Goal: Task Accomplishment & Management: Complete application form

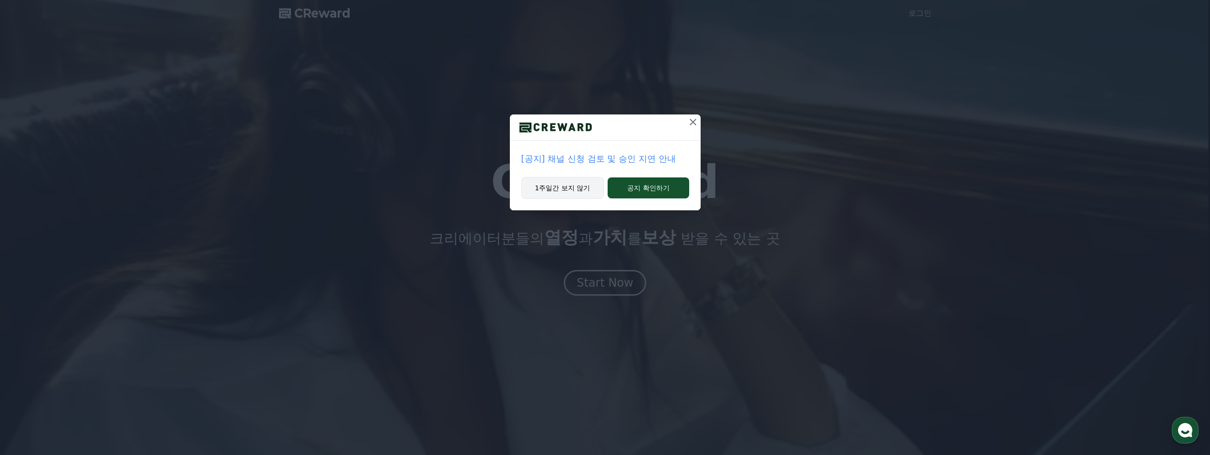
click at [577, 194] on button "1주일간 보지 않기" at bounding box center [562, 188] width 83 height 22
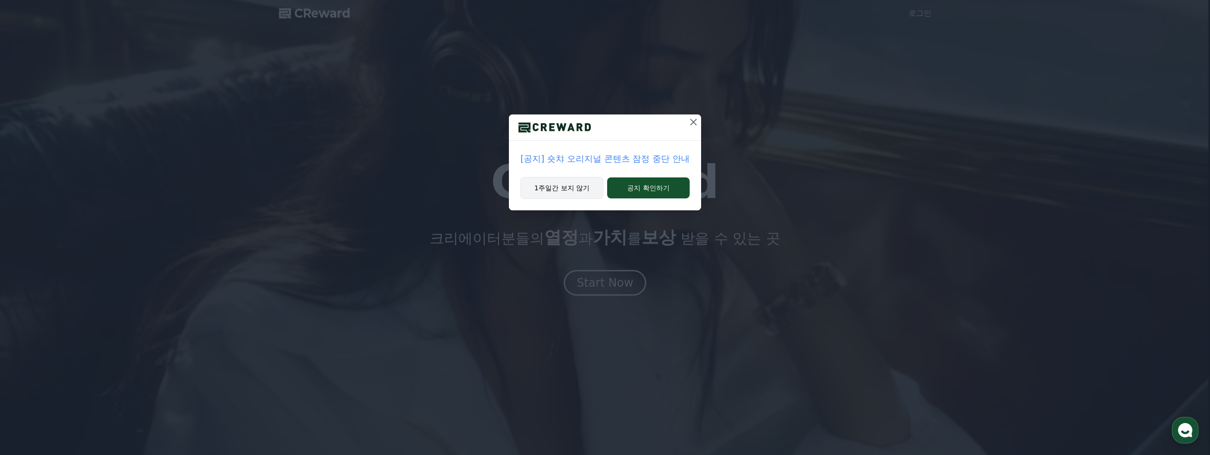
click at [583, 186] on button "1주일간 보지 않기" at bounding box center [561, 188] width 83 height 22
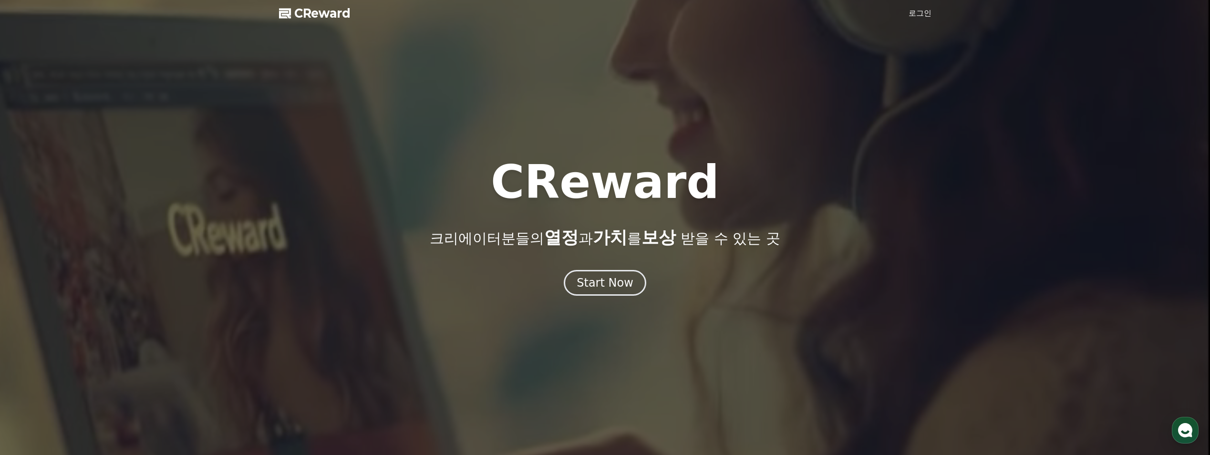
click at [924, 14] on link "로그인" at bounding box center [919, 13] width 23 height 11
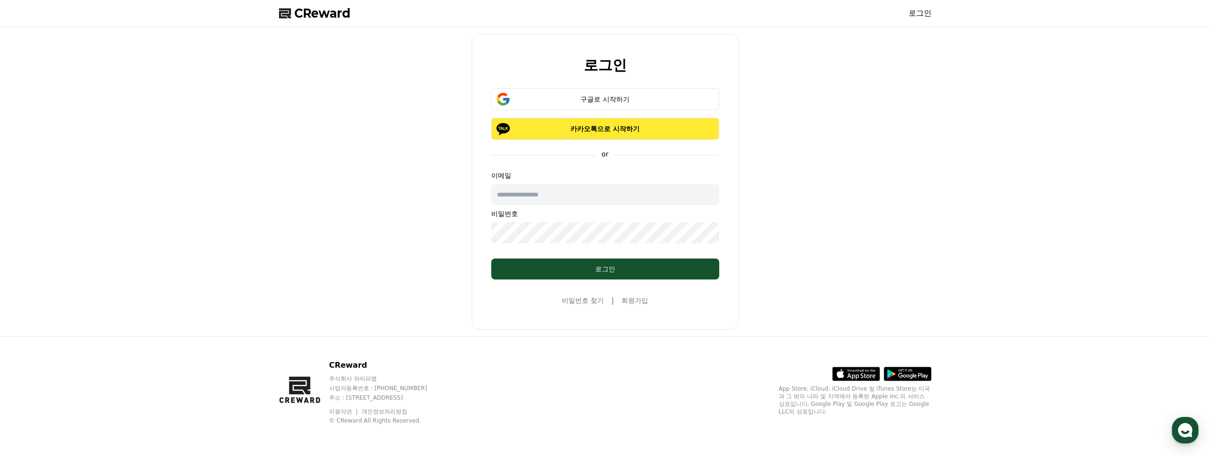
click at [640, 128] on p "카카오톡으로 시작하기" at bounding box center [605, 129] width 200 height 10
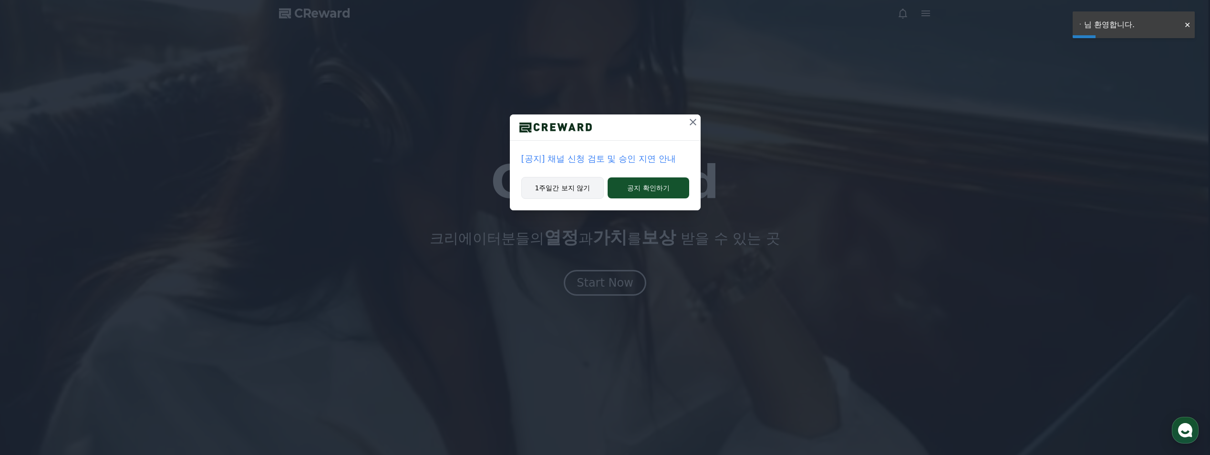
click at [585, 183] on button "1주일간 보지 않기" at bounding box center [562, 188] width 83 height 22
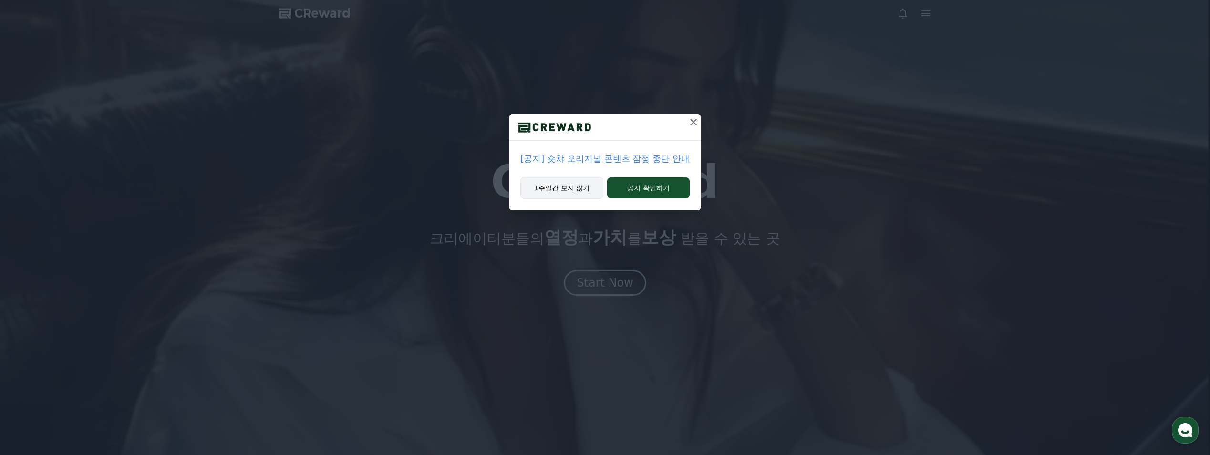
click at [574, 185] on button "1주일간 보지 않기" at bounding box center [561, 188] width 83 height 22
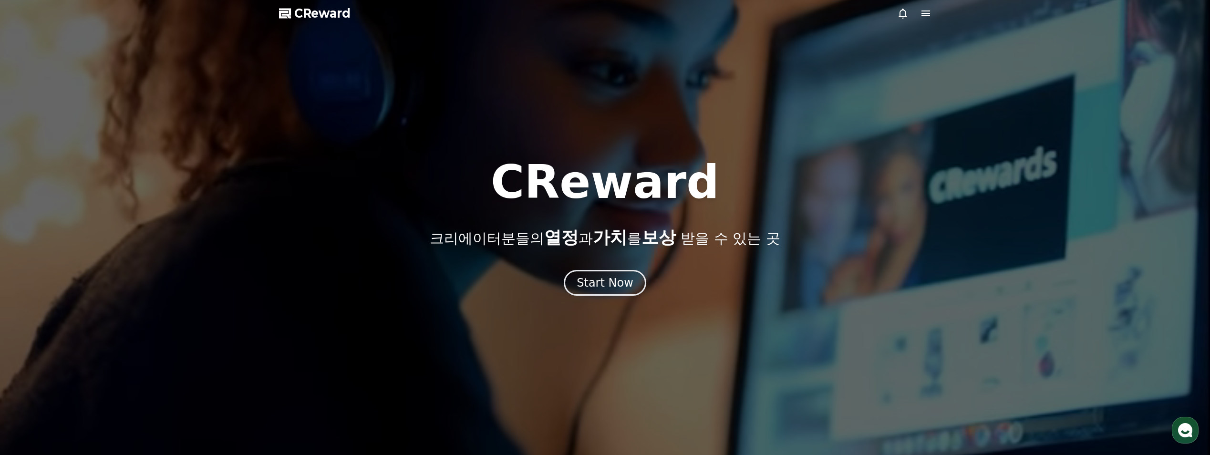
click at [924, 10] on icon at bounding box center [925, 13] width 9 height 6
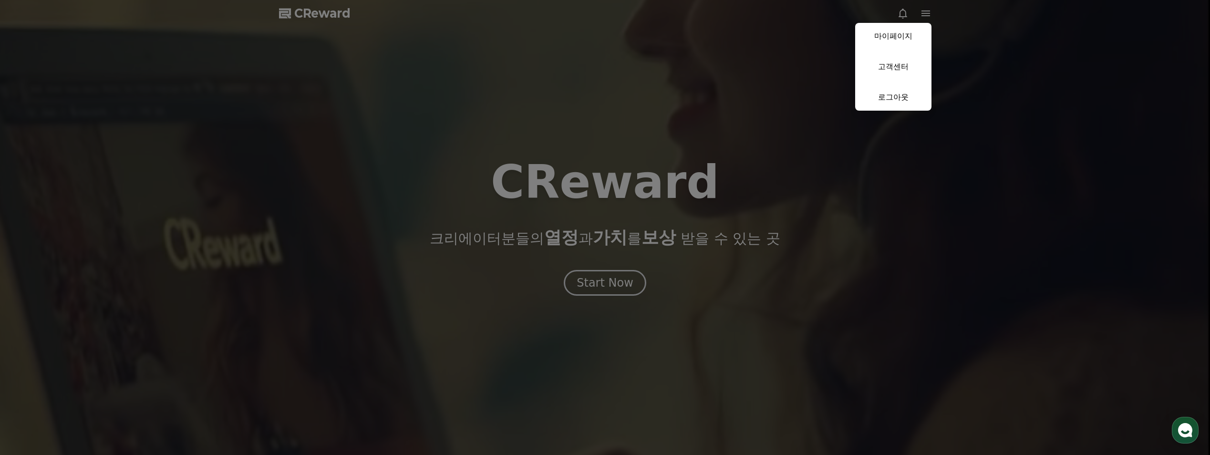
drag, startPoint x: 984, startPoint y: 188, endPoint x: 917, endPoint y: 222, distance: 74.6
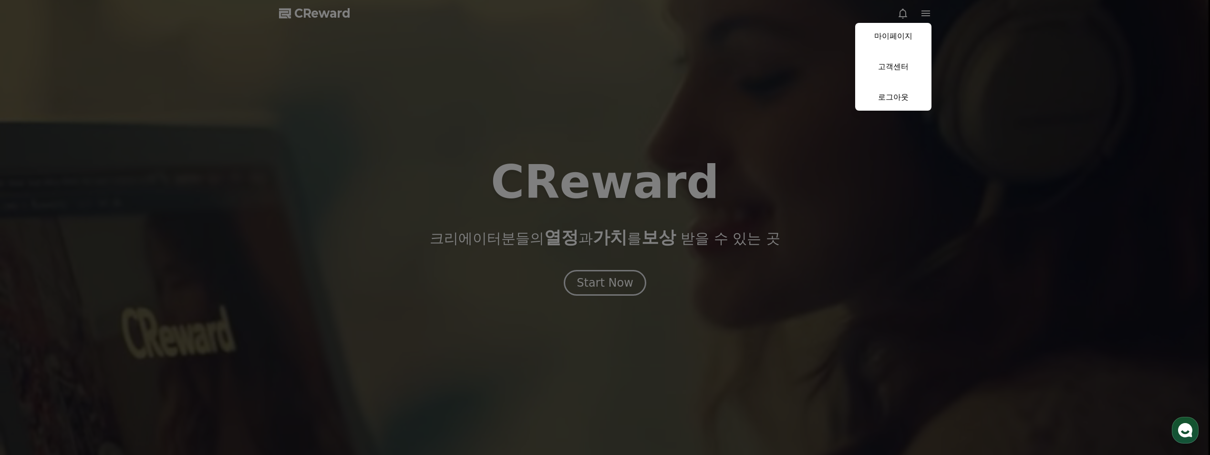
click at [983, 188] on button "close" at bounding box center [605, 227] width 1210 height 455
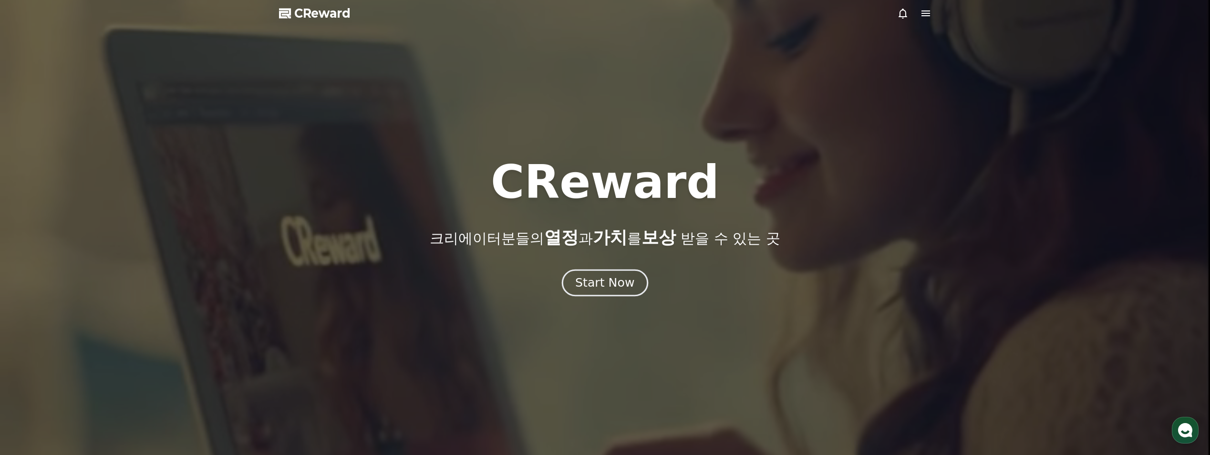
click at [594, 286] on div "Start Now" at bounding box center [604, 283] width 59 height 16
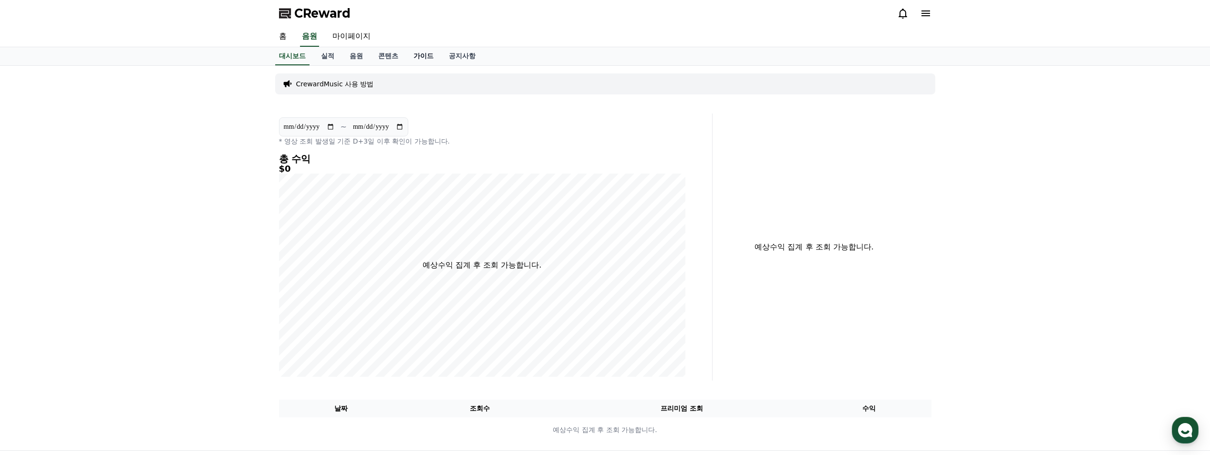
click at [430, 49] on link "가이드" at bounding box center [423, 56] width 35 height 18
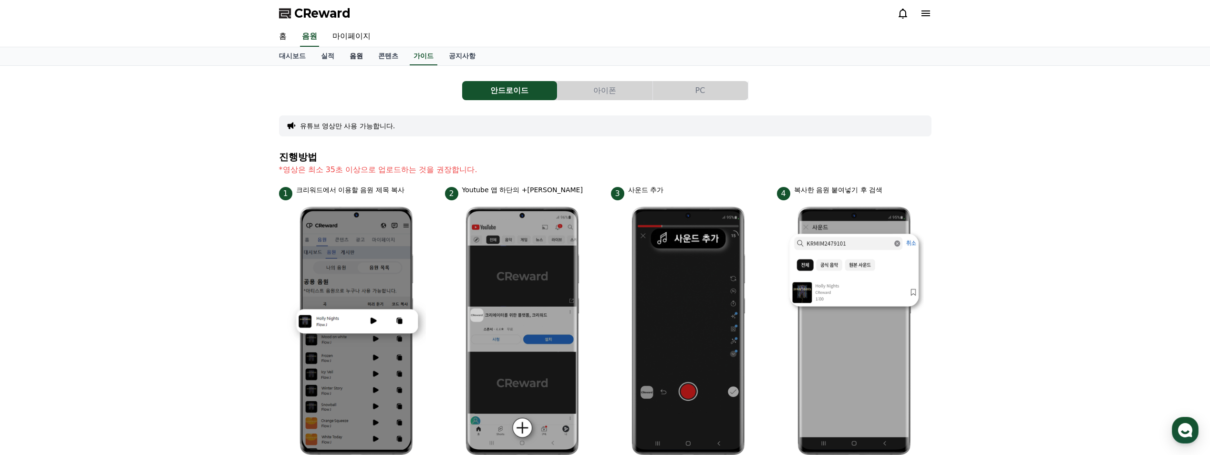
click at [355, 57] on link "음원" at bounding box center [356, 56] width 29 height 18
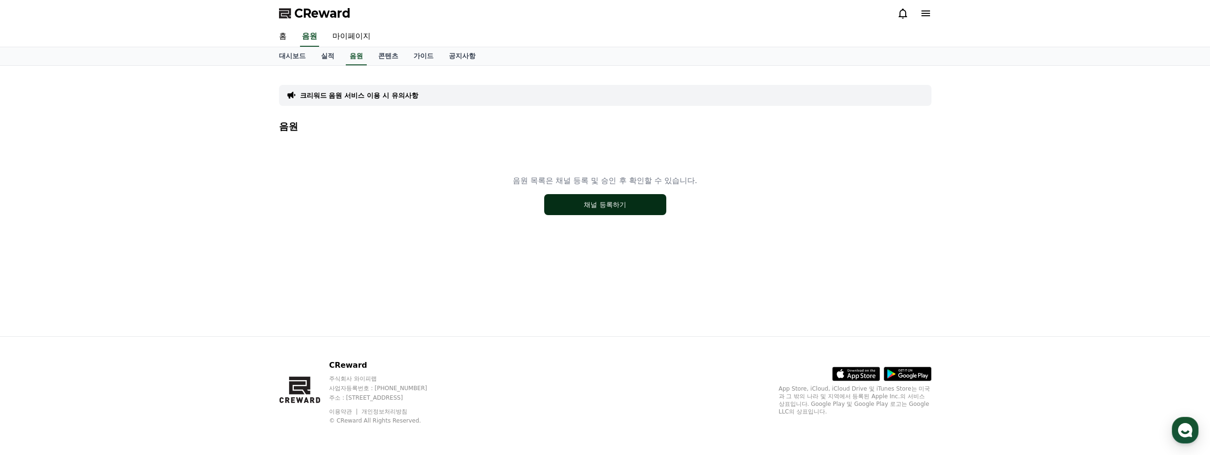
click at [587, 202] on button "채널 등록하기" at bounding box center [605, 204] width 122 height 21
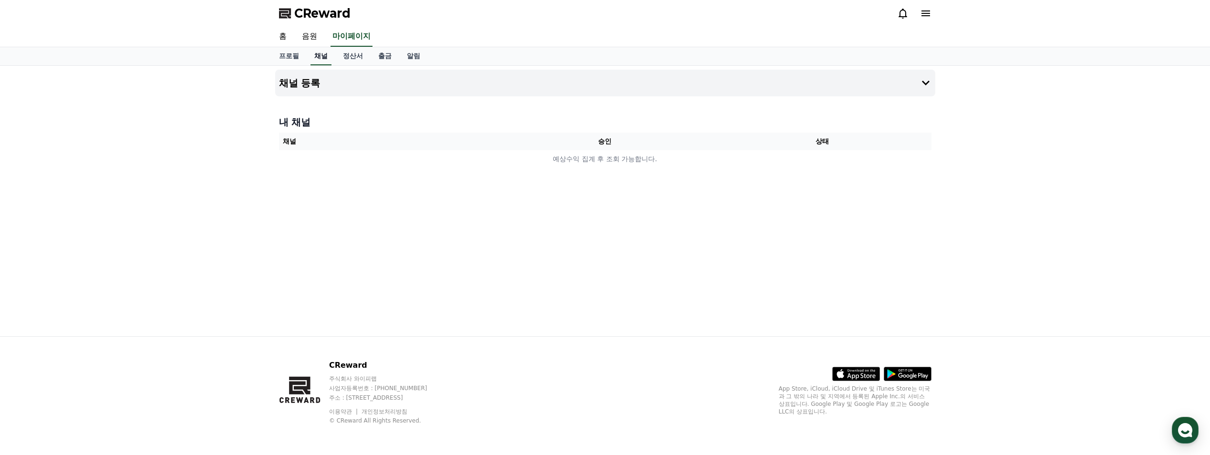
click at [322, 56] on link "채널" at bounding box center [320, 56] width 21 height 18
click at [921, 13] on icon at bounding box center [925, 13] width 11 height 11
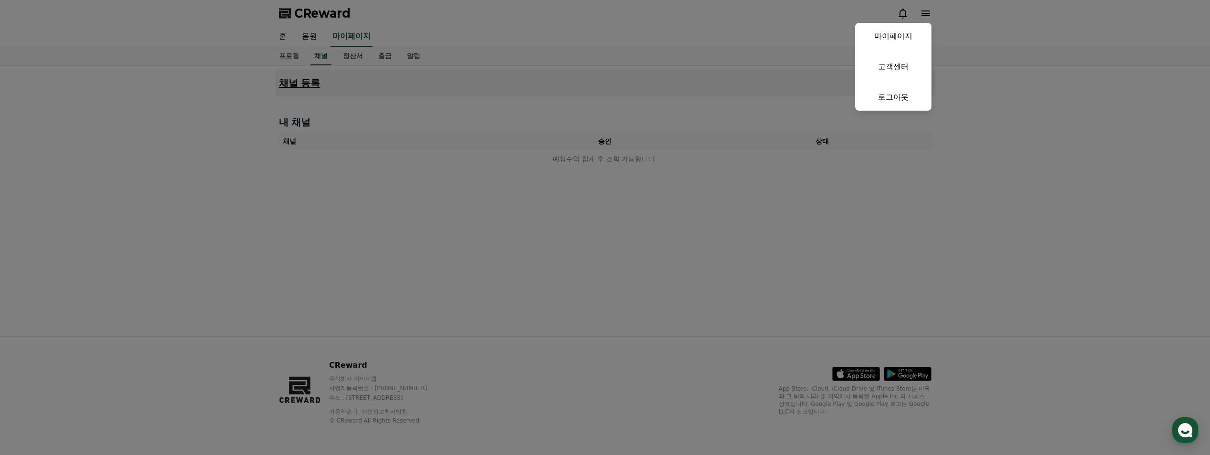
drag, startPoint x: 386, startPoint y: 93, endPoint x: 367, endPoint y: 73, distance: 27.3
click at [385, 93] on button "close" at bounding box center [605, 227] width 1210 height 455
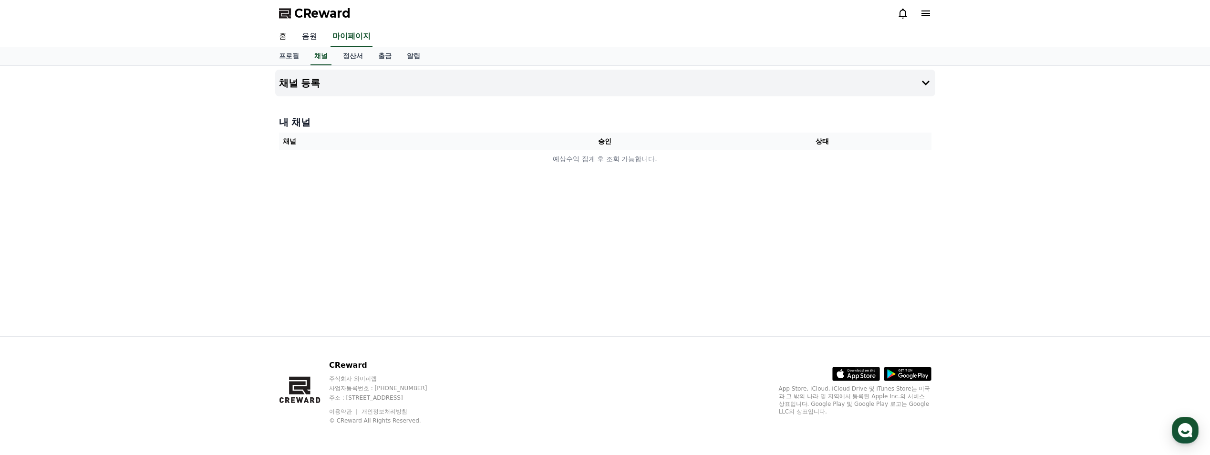
click at [307, 31] on link "음원" at bounding box center [309, 37] width 31 height 20
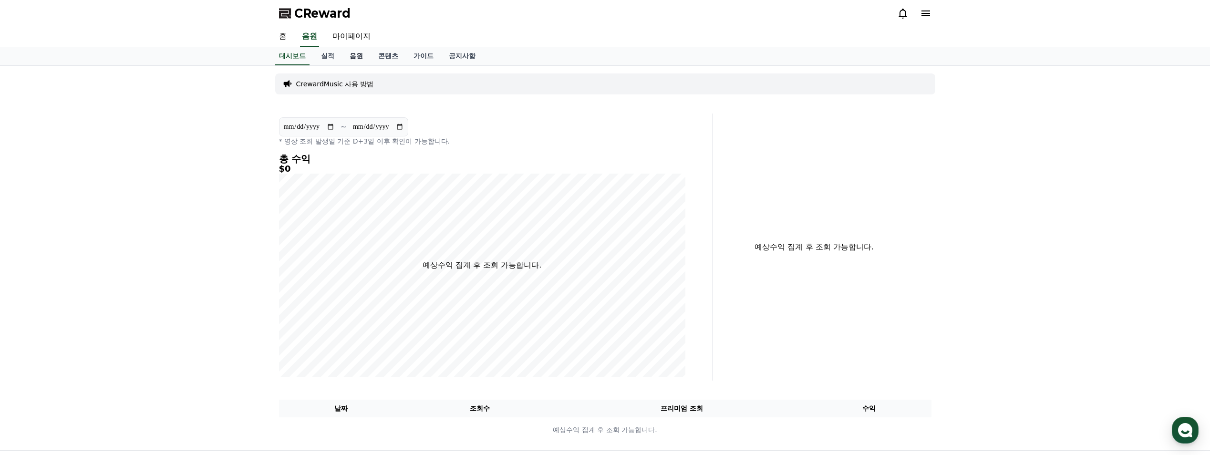
click at [358, 56] on link "음원" at bounding box center [356, 56] width 29 height 18
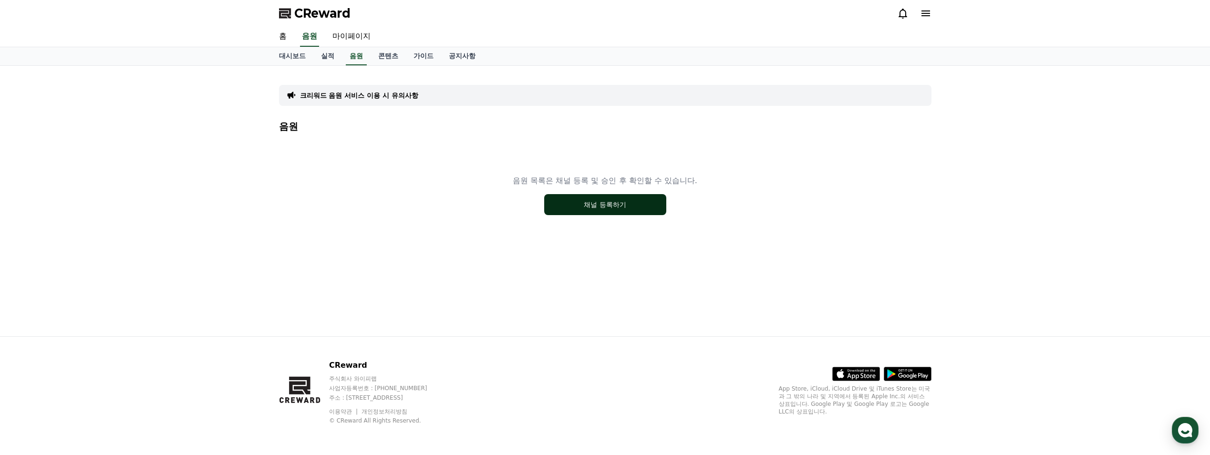
click at [607, 206] on button "채널 등록하기" at bounding box center [605, 204] width 122 height 21
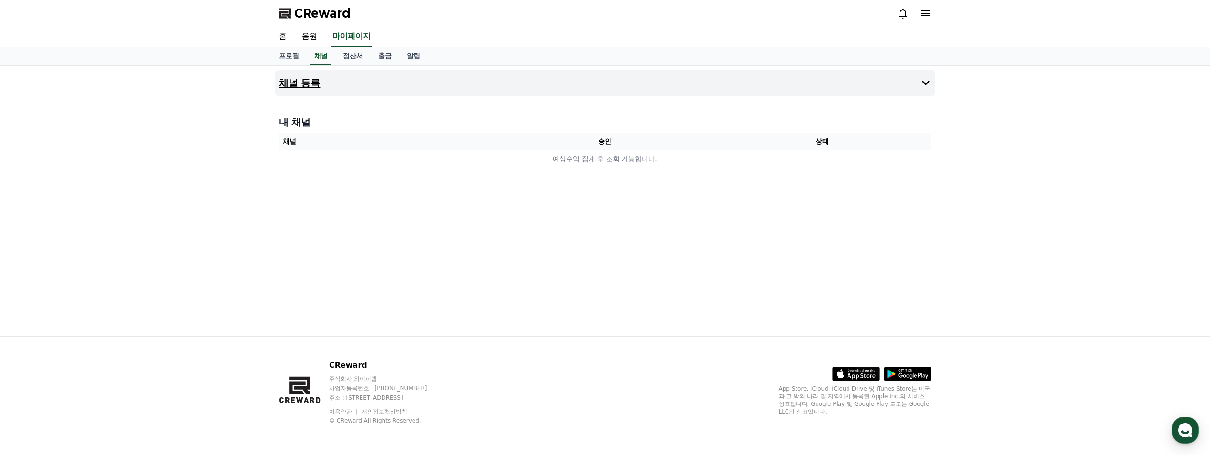
click at [928, 83] on icon at bounding box center [925, 82] width 11 height 11
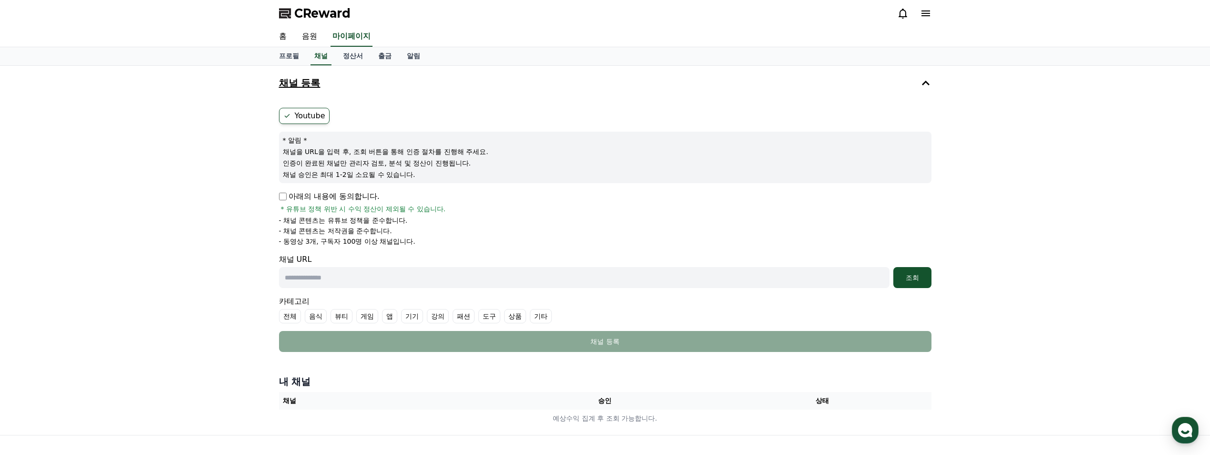
paste input "**********"
type input "**********"
click at [905, 279] on div "조회" at bounding box center [912, 278] width 31 height 10
drag, startPoint x: 451, startPoint y: 279, endPoint x: 182, endPoint y: 265, distance: 269.8
click at [182, 269] on div "**********" at bounding box center [605, 250] width 1210 height 369
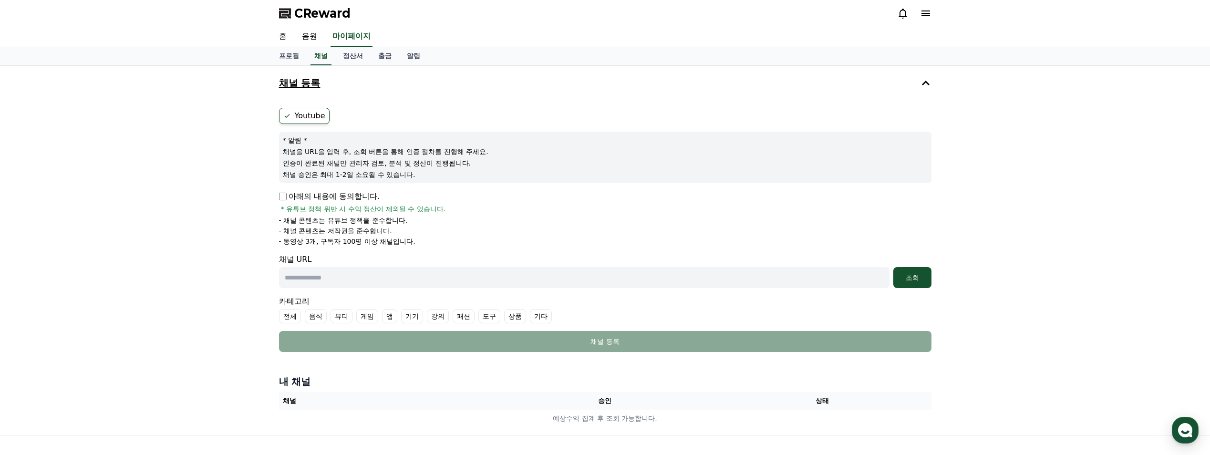
paste input "**********"
type input "**********"
click at [911, 276] on div "조회" at bounding box center [912, 278] width 31 height 10
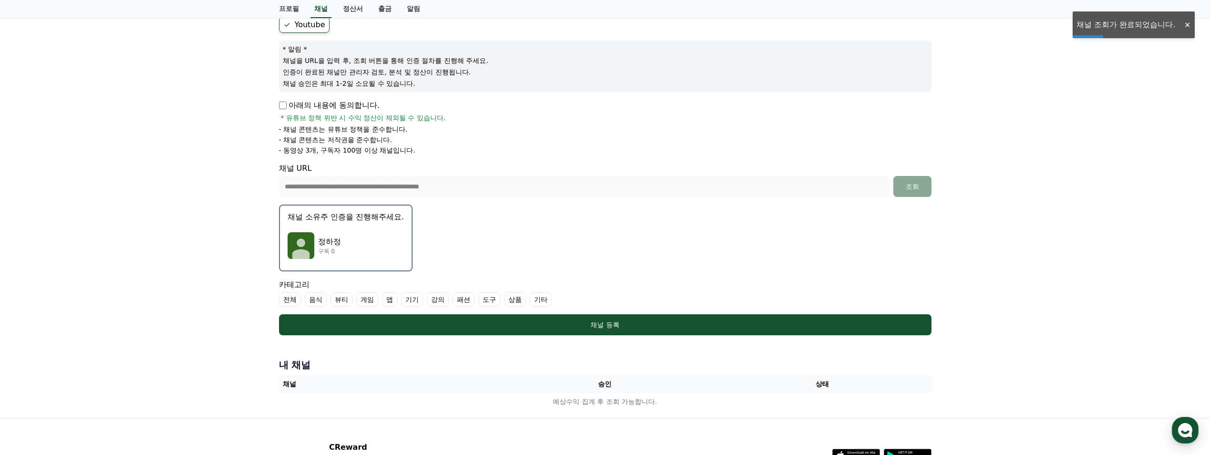
scroll to position [95, 0]
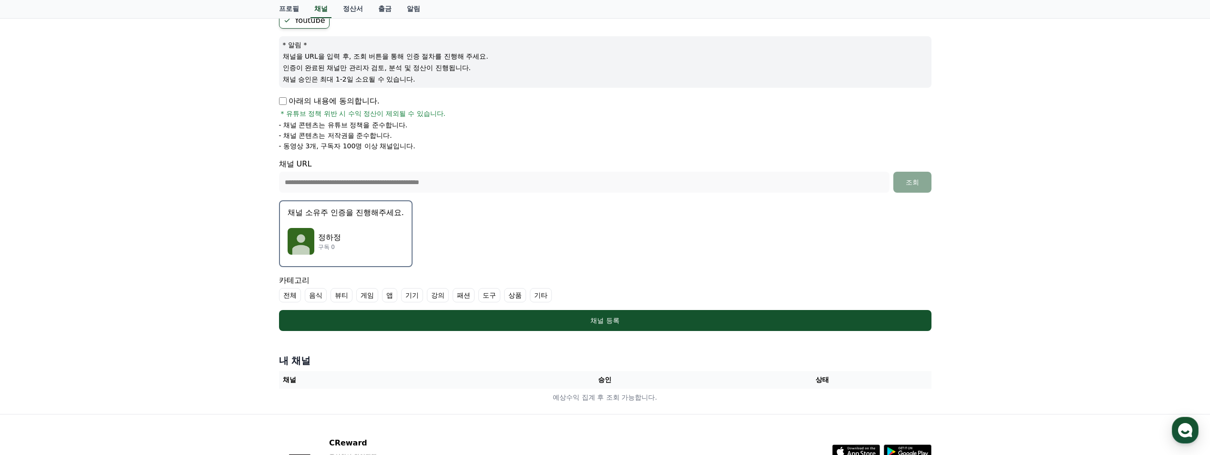
click at [361, 227] on div "정하정 구독 0" at bounding box center [346, 241] width 116 height 38
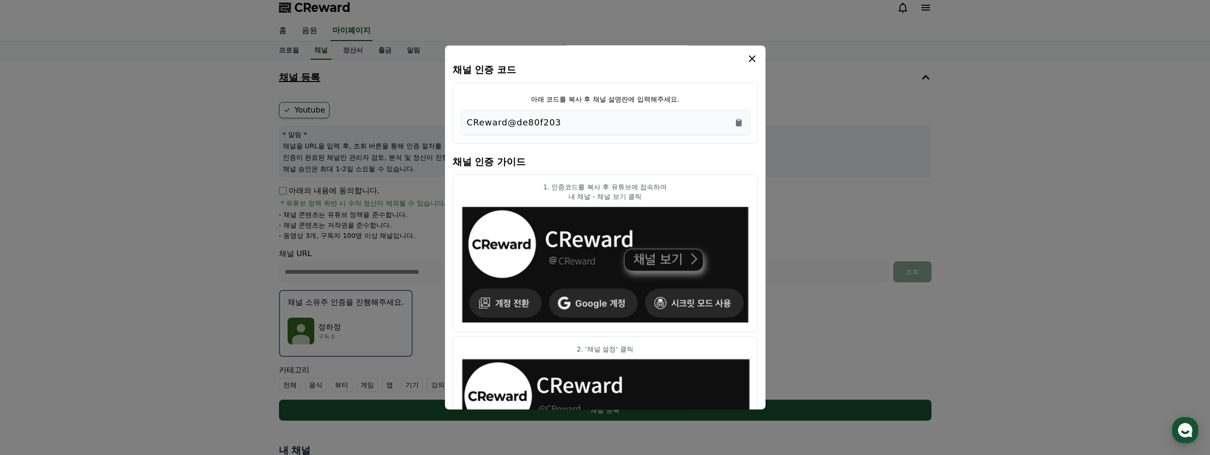
scroll to position [0, 0]
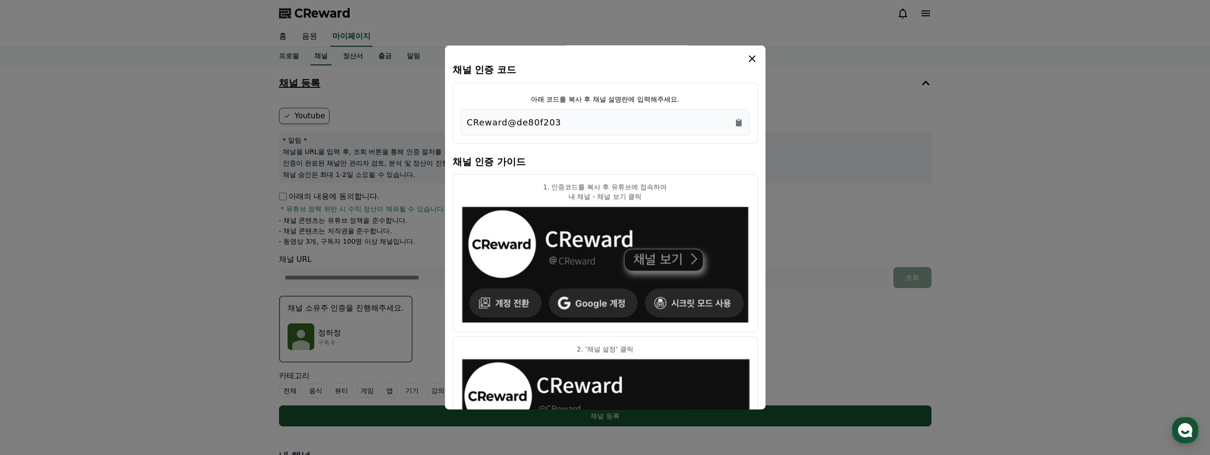
drag, startPoint x: 580, startPoint y: 121, endPoint x: 465, endPoint y: 120, distance: 114.9
click at [465, 120] on div "CReward@de80f203" at bounding box center [605, 123] width 289 height 26
drag, startPoint x: 465, startPoint y: 120, endPoint x: 488, endPoint y: 120, distance: 22.9
copy p "CReward@de80f203"
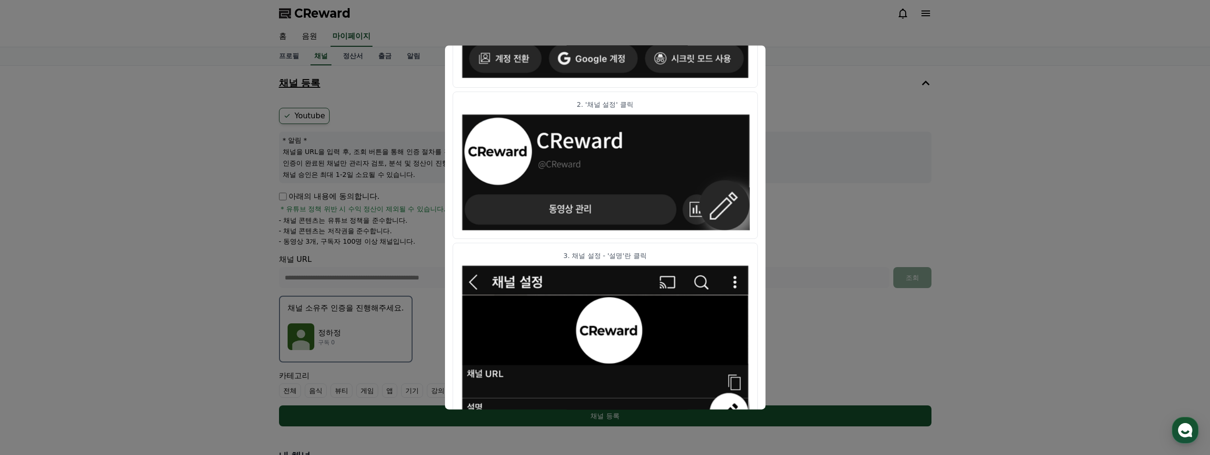
scroll to position [316, 0]
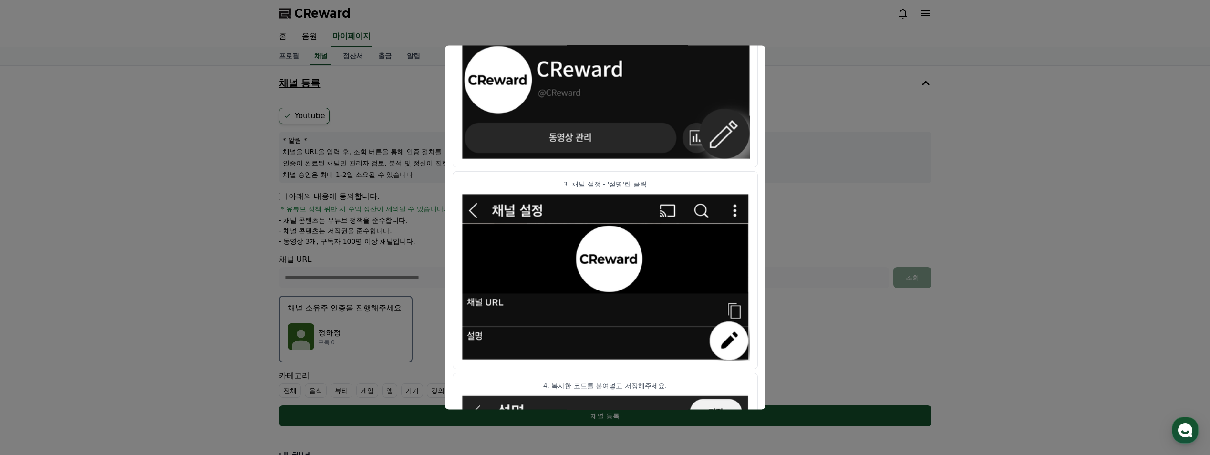
click at [230, 128] on button "close modal" at bounding box center [605, 227] width 1210 height 455
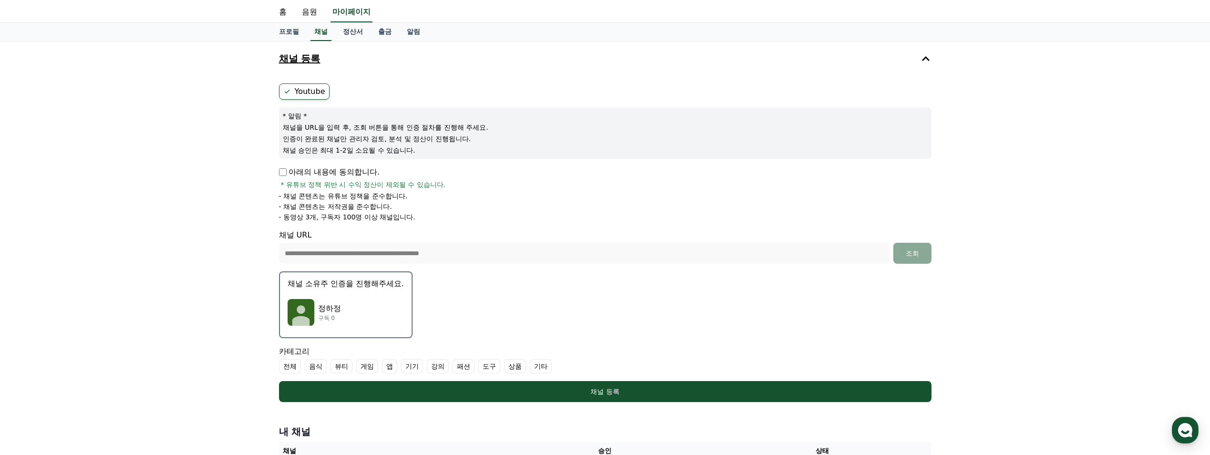
scroll to position [0, 0]
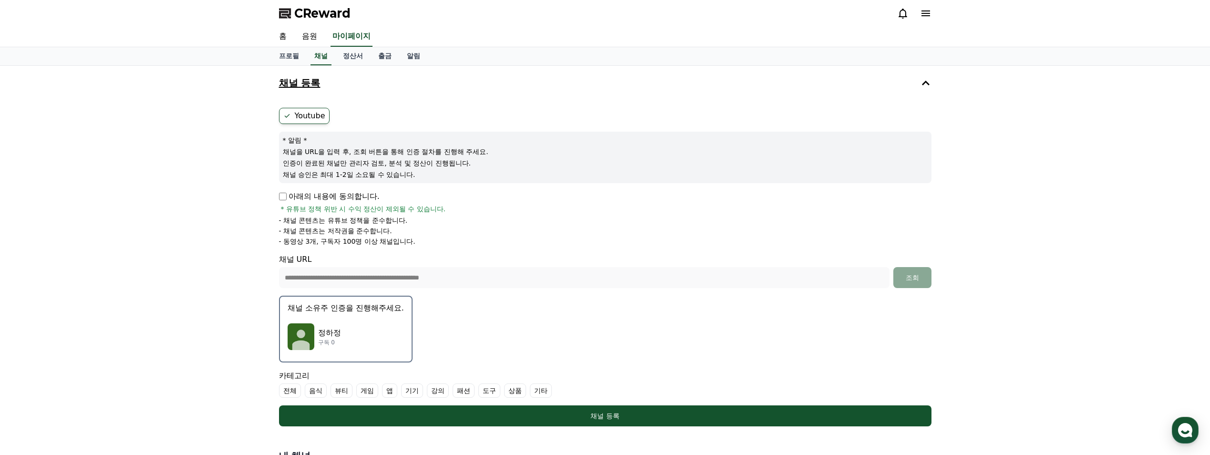
click at [363, 319] on div "정하정 구독 0" at bounding box center [346, 337] width 116 height 38
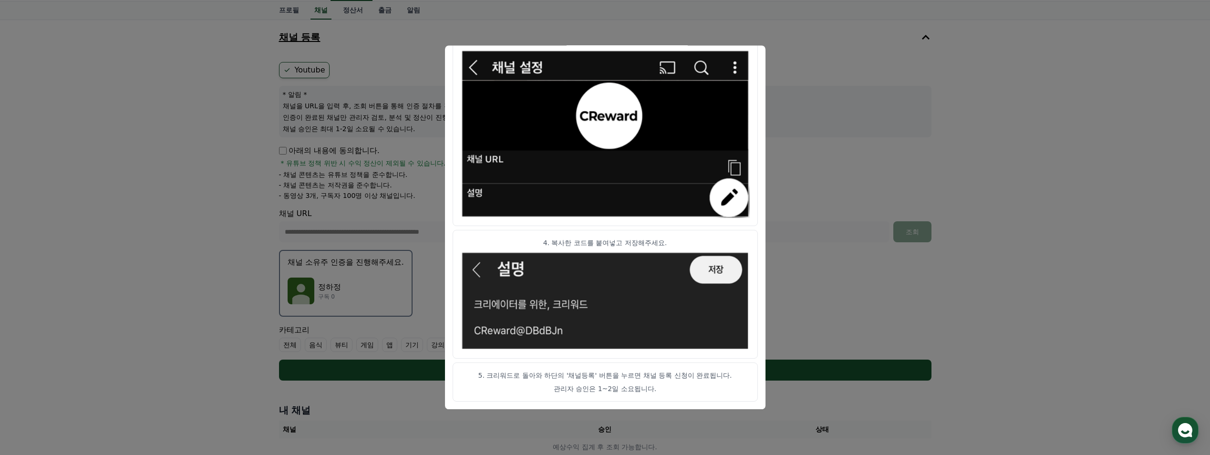
scroll to position [48, 0]
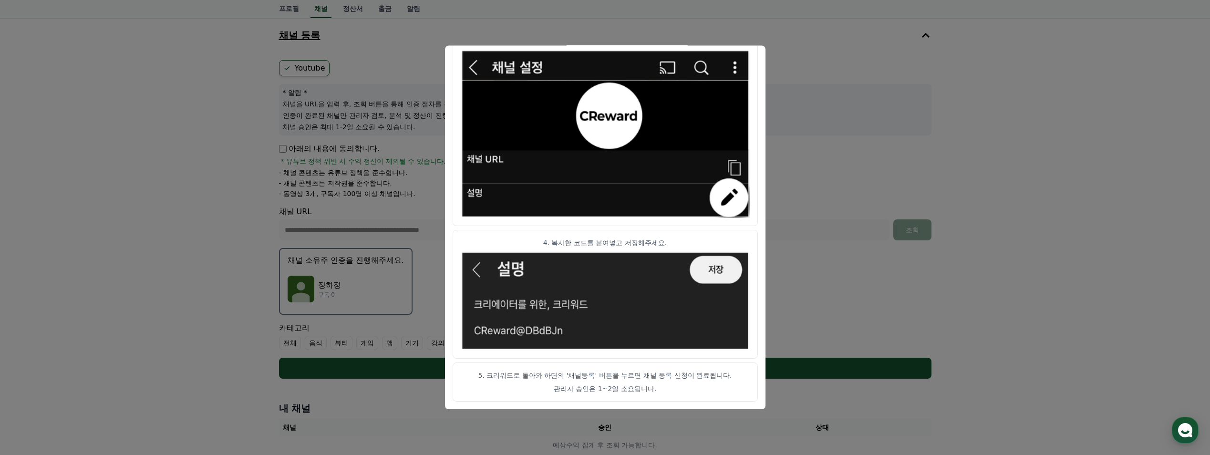
click at [801, 117] on button "close modal" at bounding box center [605, 227] width 1210 height 455
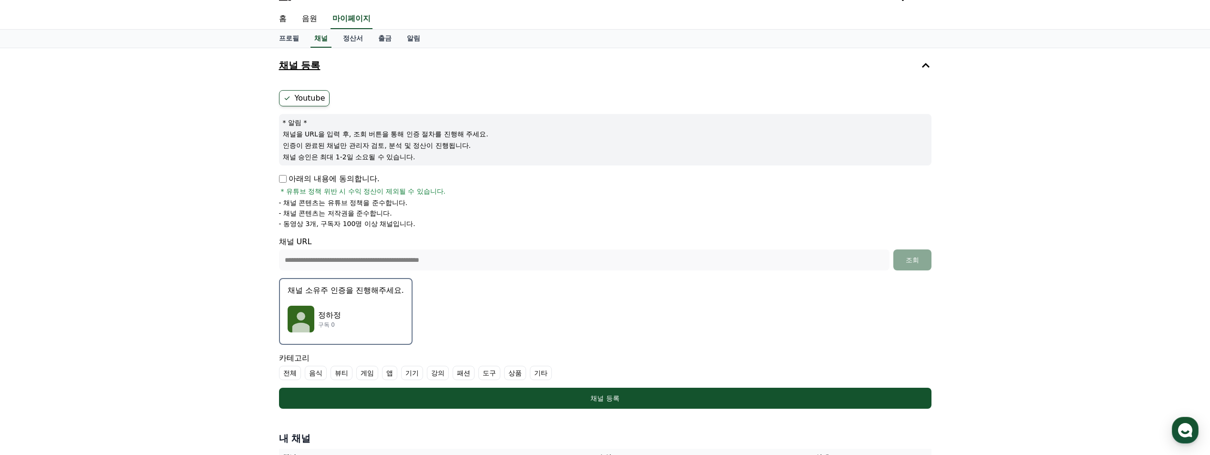
scroll to position [0, 0]
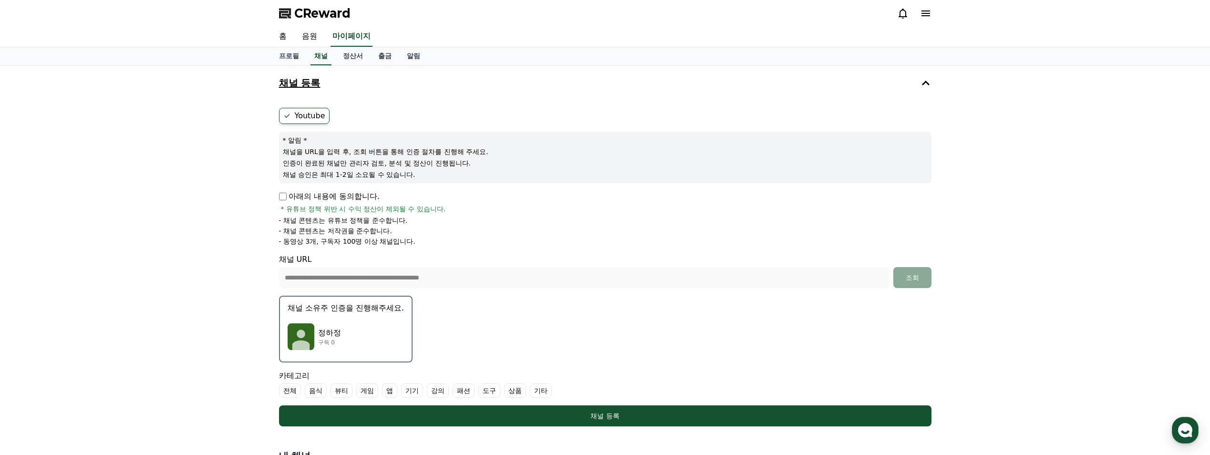
click at [385, 329] on div "정하정 구독 0" at bounding box center [346, 337] width 116 height 38
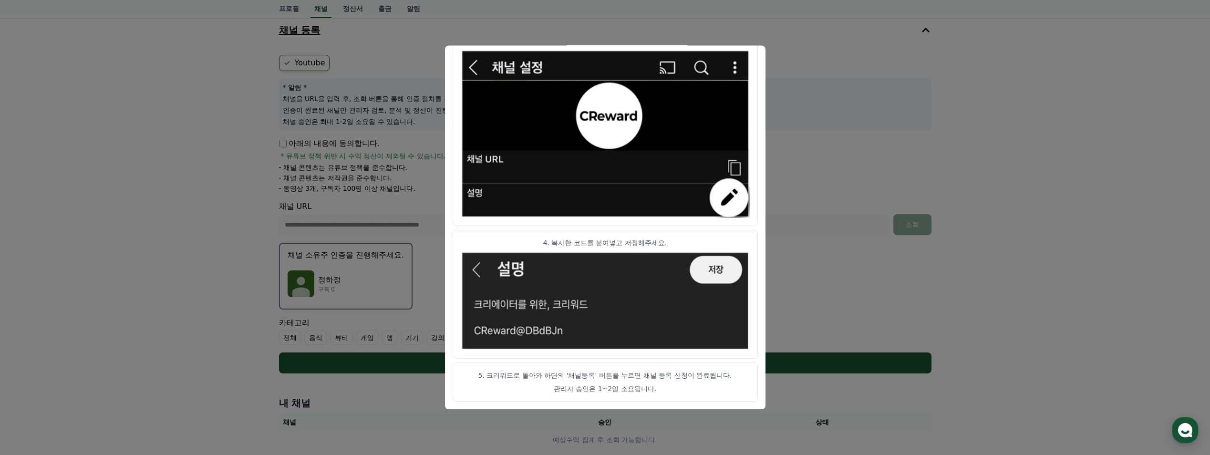
scroll to position [173, 0]
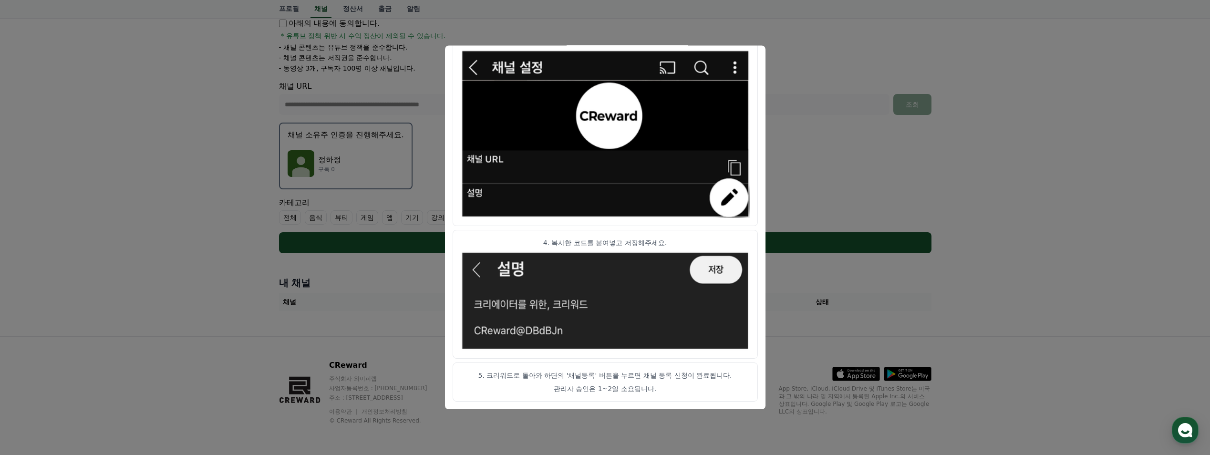
drag, startPoint x: 845, startPoint y: 177, endPoint x: 838, endPoint y: 182, distance: 8.2
click at [845, 177] on button "close modal" at bounding box center [605, 227] width 1210 height 455
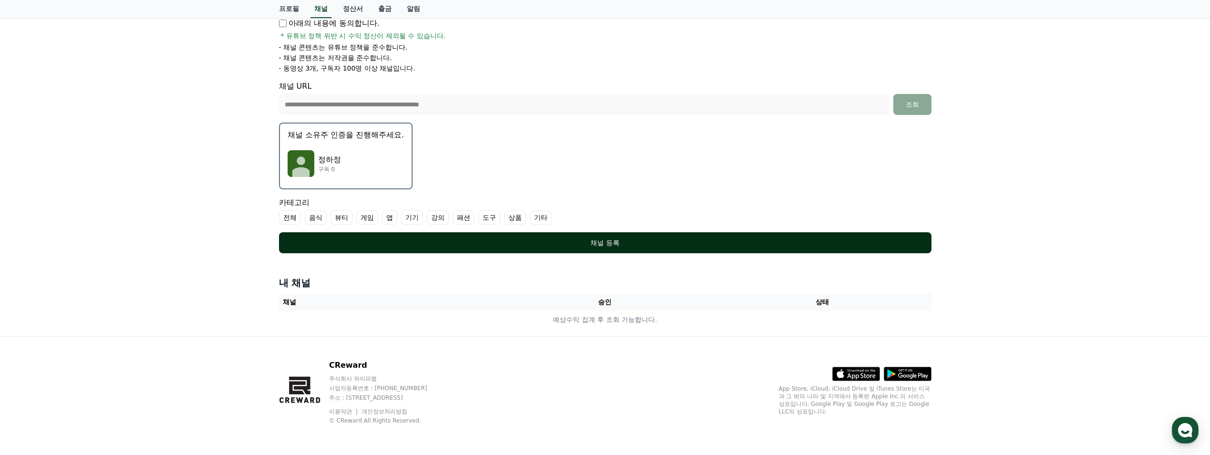
click at [608, 239] on div "채널 등록" at bounding box center [605, 243] width 614 height 10
click at [599, 244] on div "채널 등록" at bounding box center [605, 243] width 614 height 10
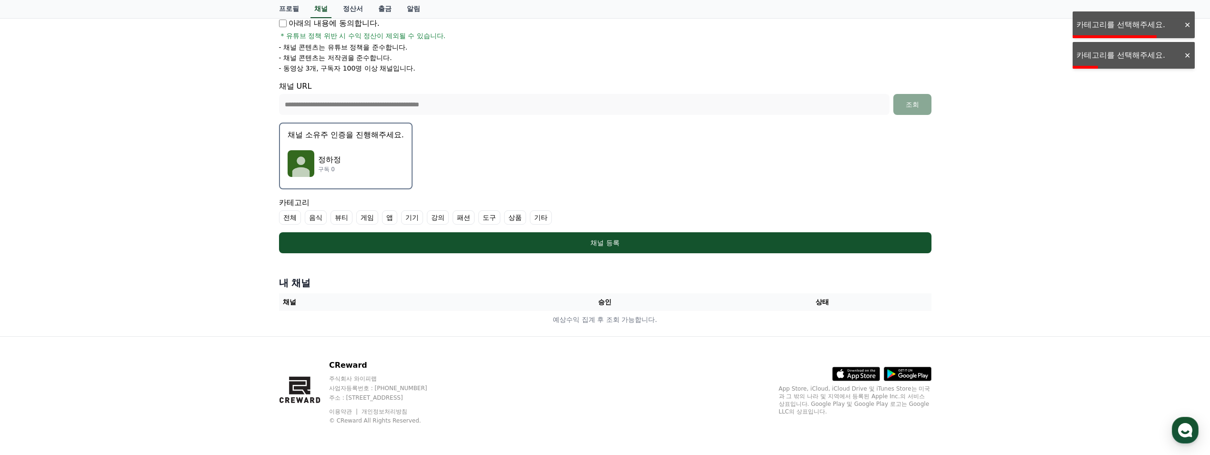
click at [336, 155] on p "정하정" at bounding box center [329, 159] width 23 height 11
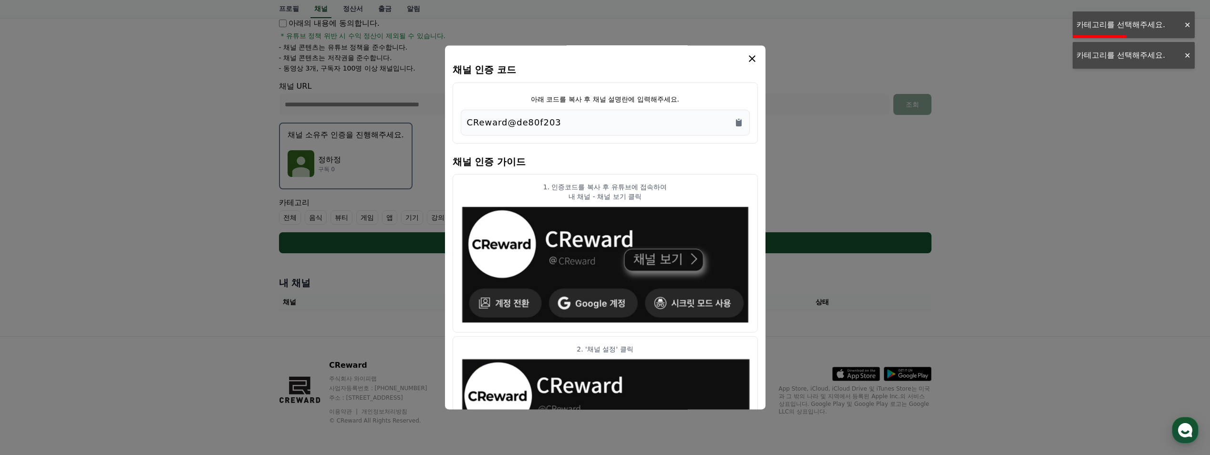
click at [753, 60] on icon "modal" at bounding box center [752, 58] width 7 height 7
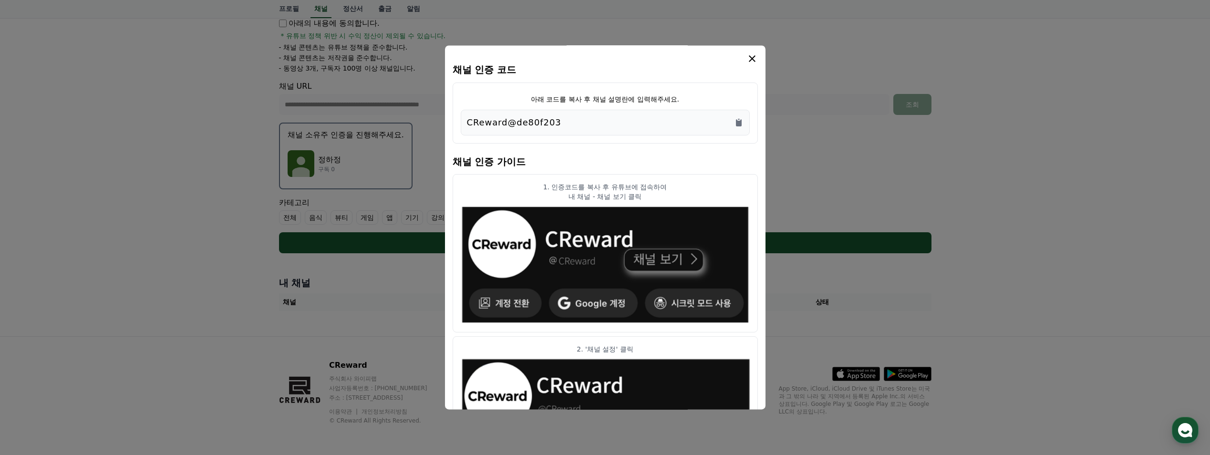
click at [747, 58] on icon "modal" at bounding box center [751, 58] width 11 height 11
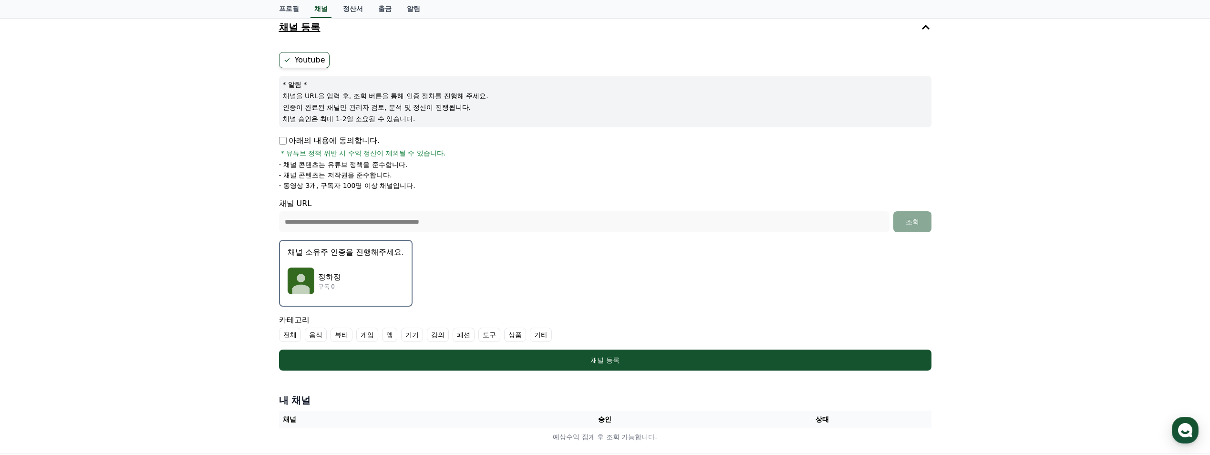
scroll to position [0, 0]
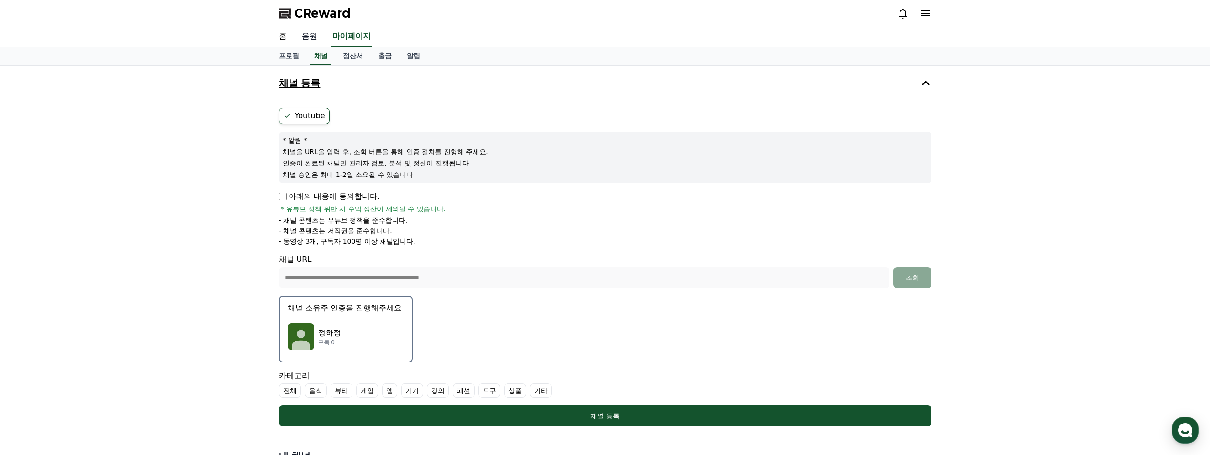
click at [314, 34] on link "음원" at bounding box center [309, 37] width 31 height 20
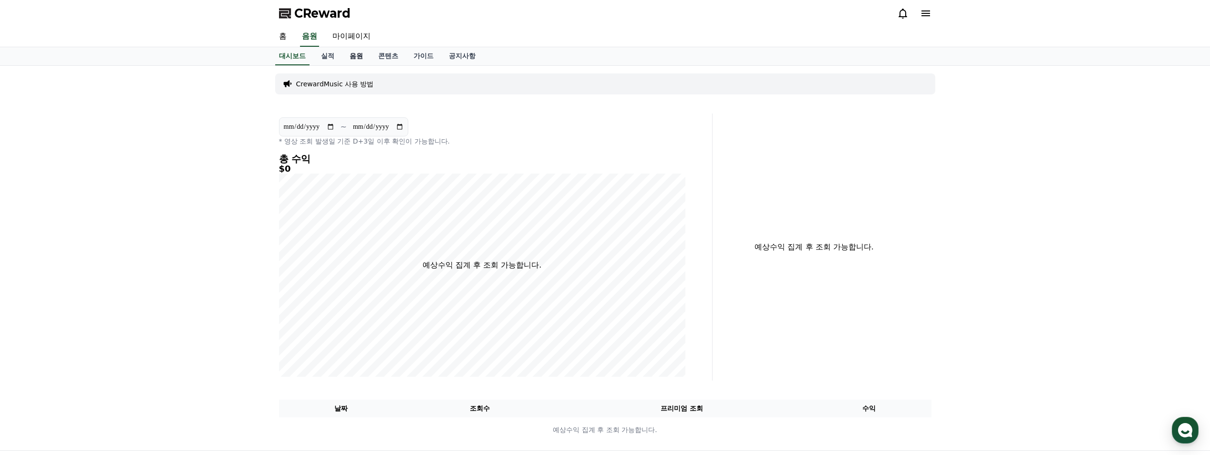
click at [358, 56] on link "음원" at bounding box center [356, 56] width 29 height 18
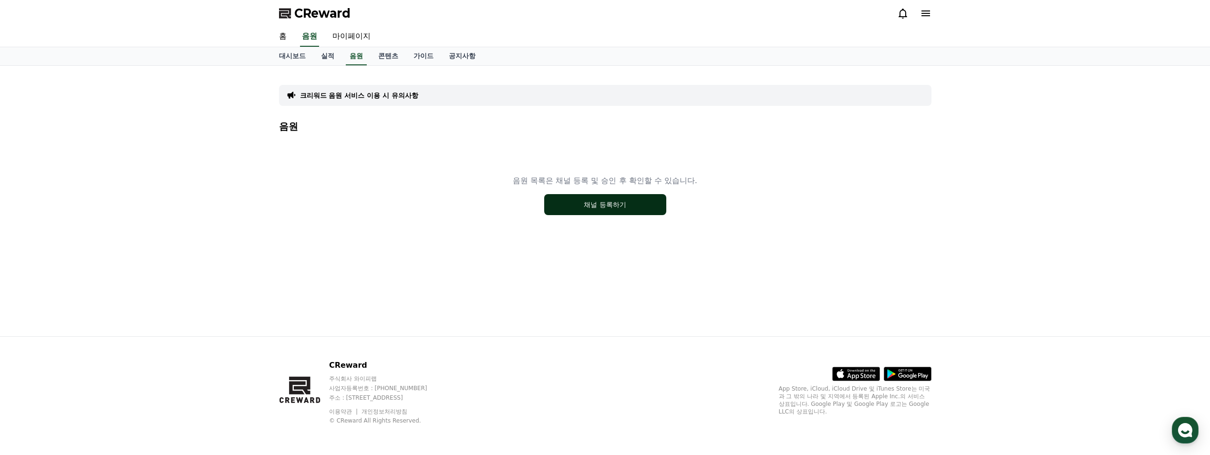
click at [597, 204] on button "채널 등록하기" at bounding box center [605, 204] width 122 height 21
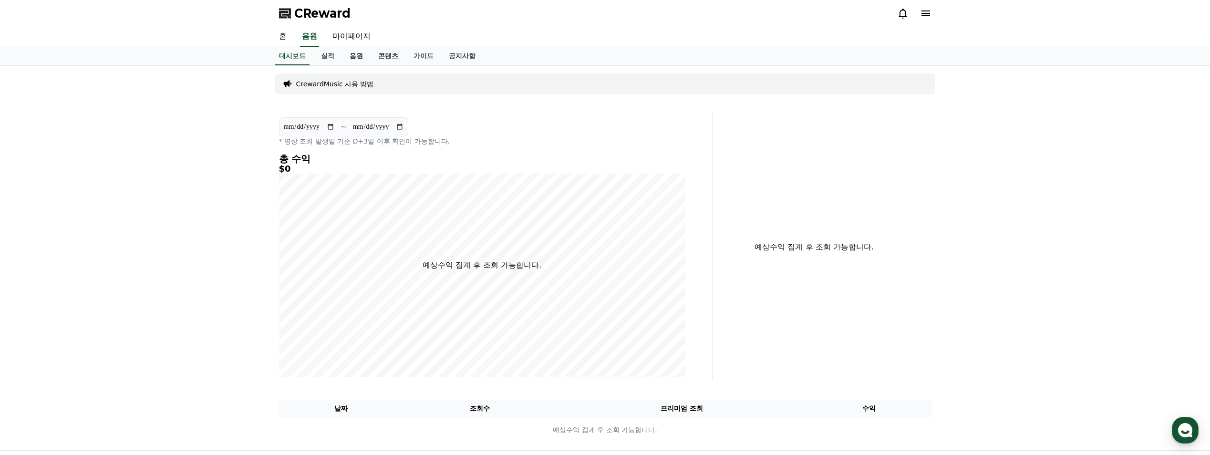
click at [350, 52] on link "음원" at bounding box center [356, 56] width 29 height 18
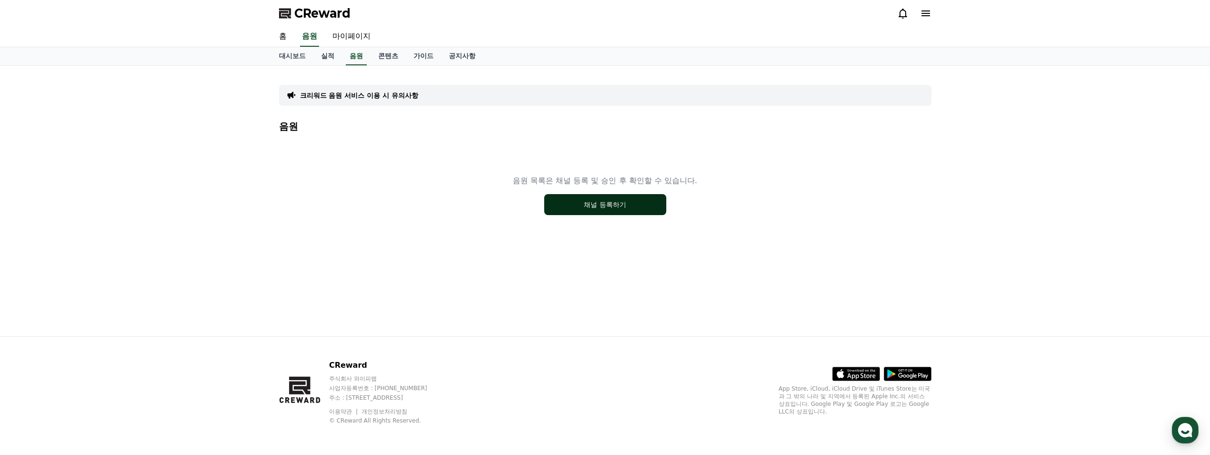
click at [608, 200] on button "채널 등록하기" at bounding box center [605, 204] width 122 height 21
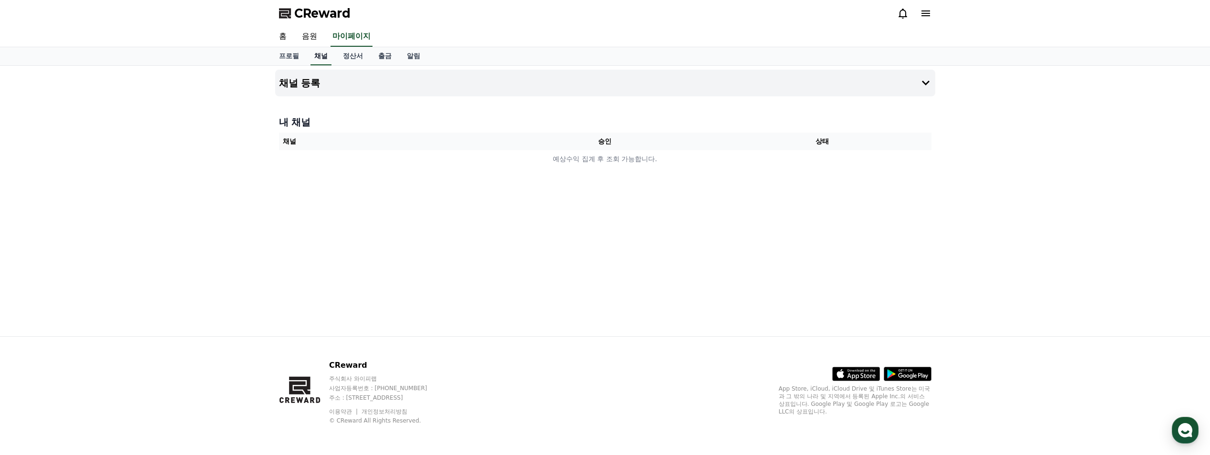
click at [322, 55] on link "채널" at bounding box center [320, 56] width 21 height 18
click at [313, 32] on link "음원" at bounding box center [309, 37] width 31 height 20
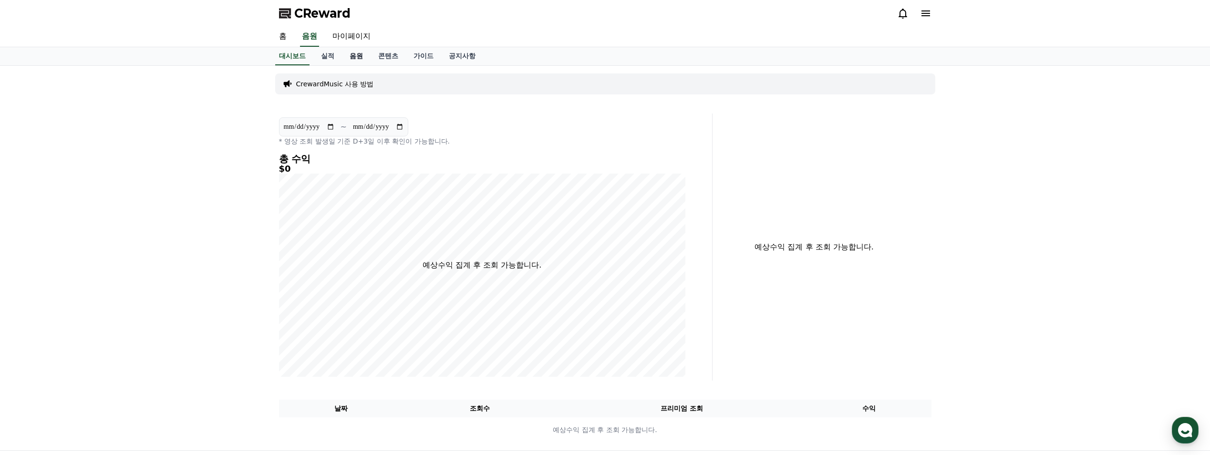
click at [351, 55] on link "음원" at bounding box center [356, 56] width 29 height 18
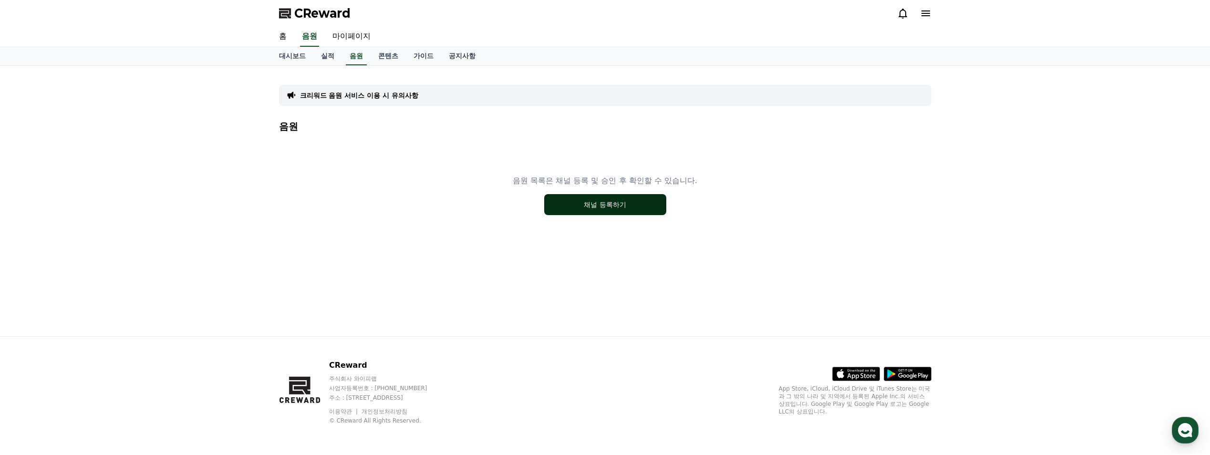
click at [619, 204] on button "채널 등록하기" at bounding box center [605, 204] width 122 height 21
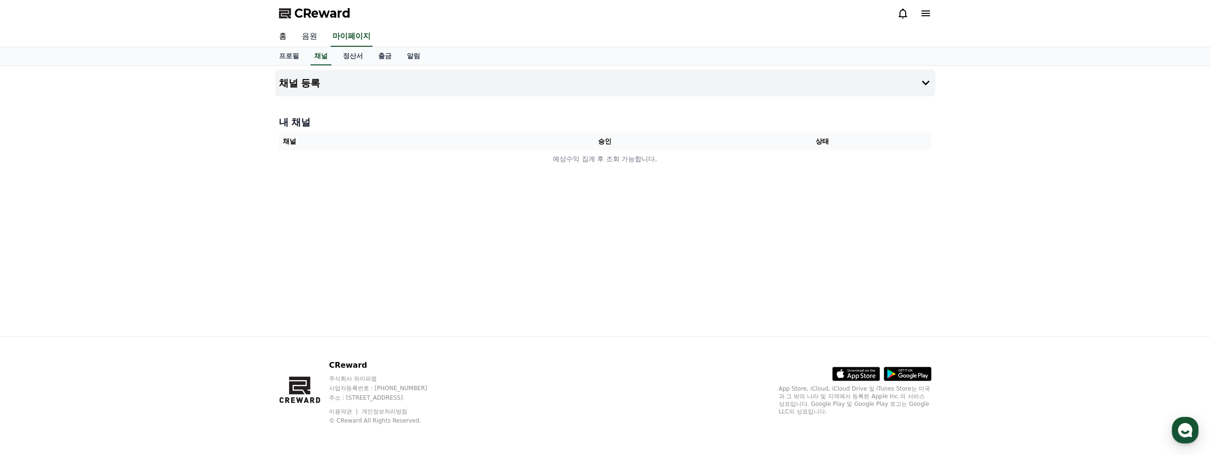
click at [313, 37] on link "음원" at bounding box center [309, 37] width 31 height 20
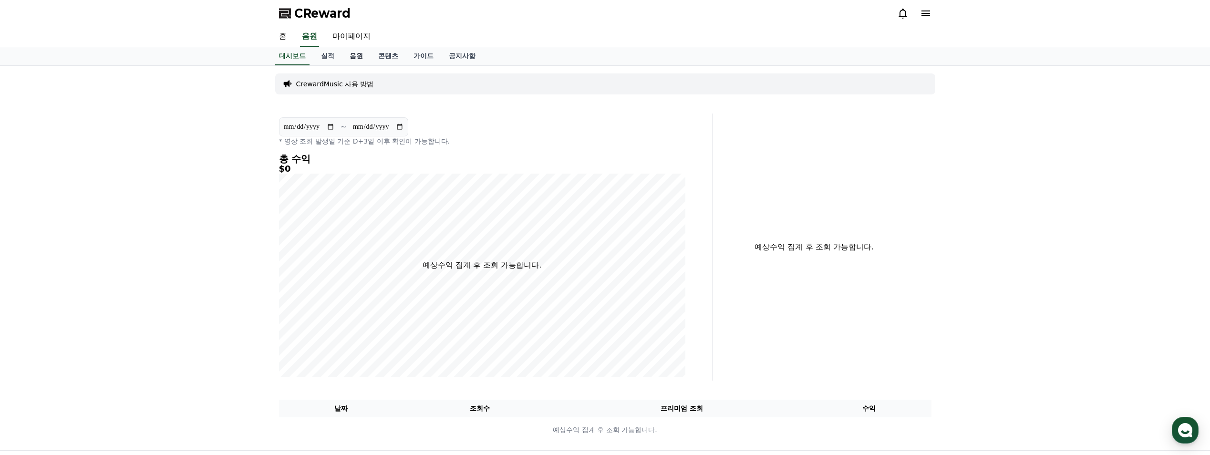
click at [357, 53] on link "음원" at bounding box center [356, 56] width 29 height 18
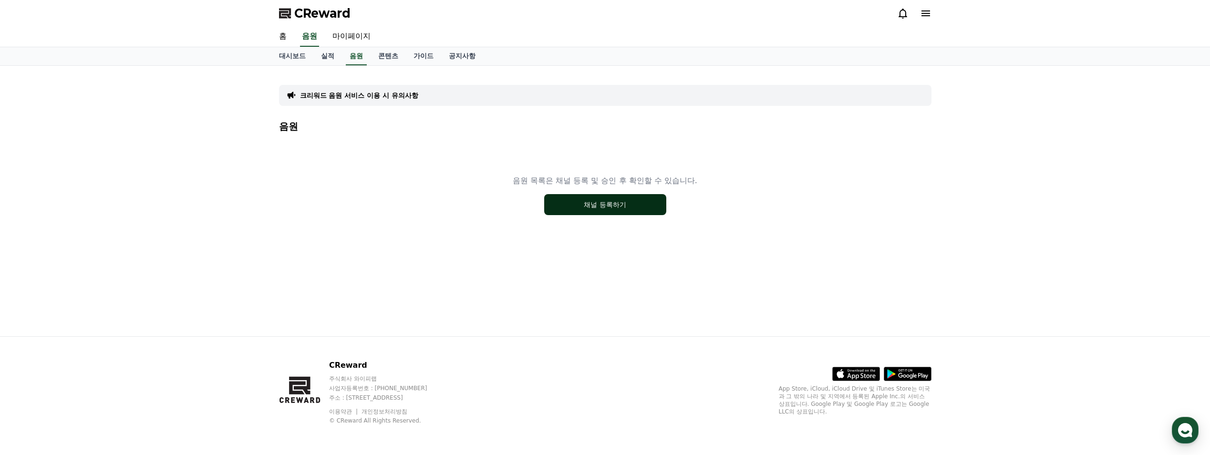
click at [557, 204] on button "채널 등록하기" at bounding box center [605, 204] width 122 height 21
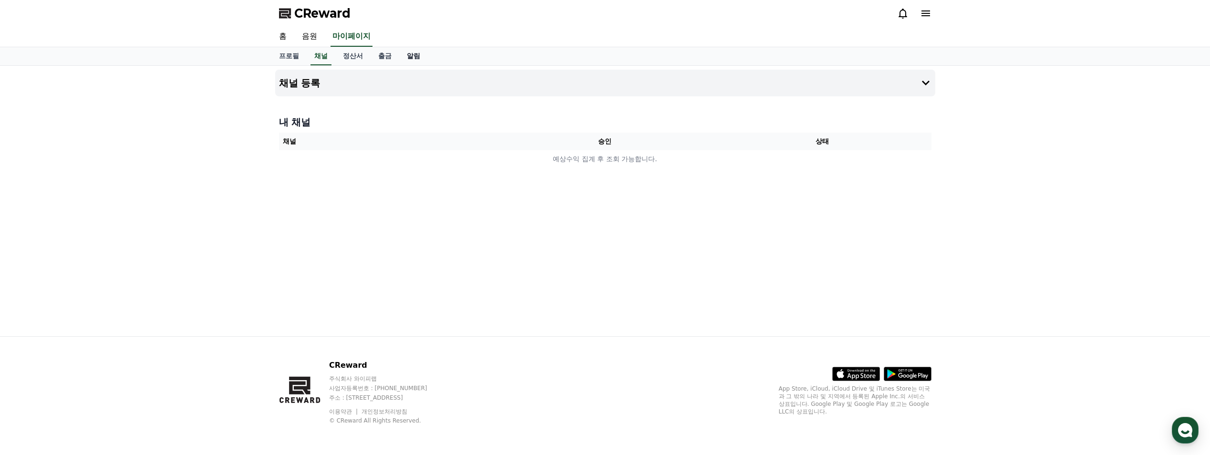
click at [413, 62] on link "알림" at bounding box center [413, 56] width 29 height 18
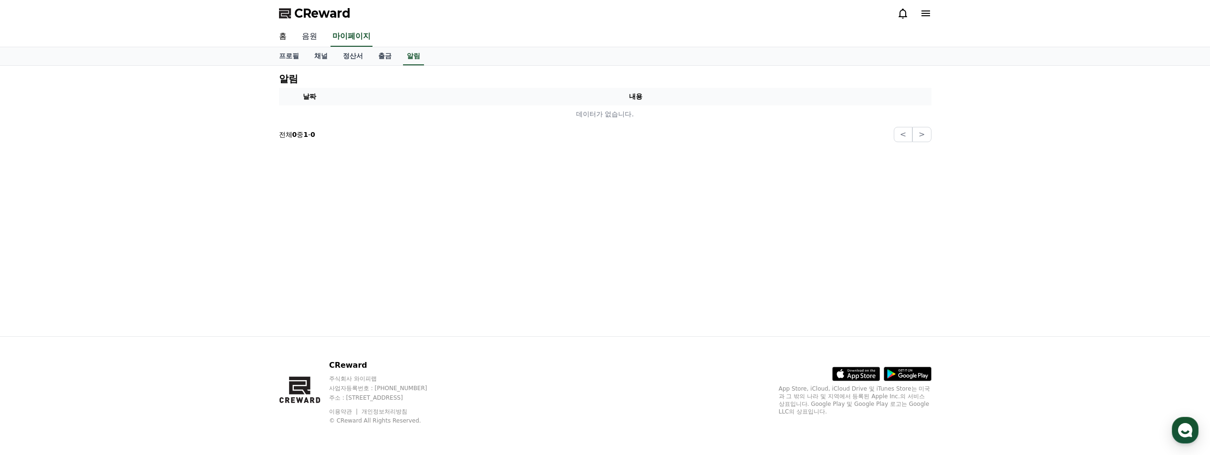
click at [313, 30] on link "음원" at bounding box center [309, 37] width 31 height 20
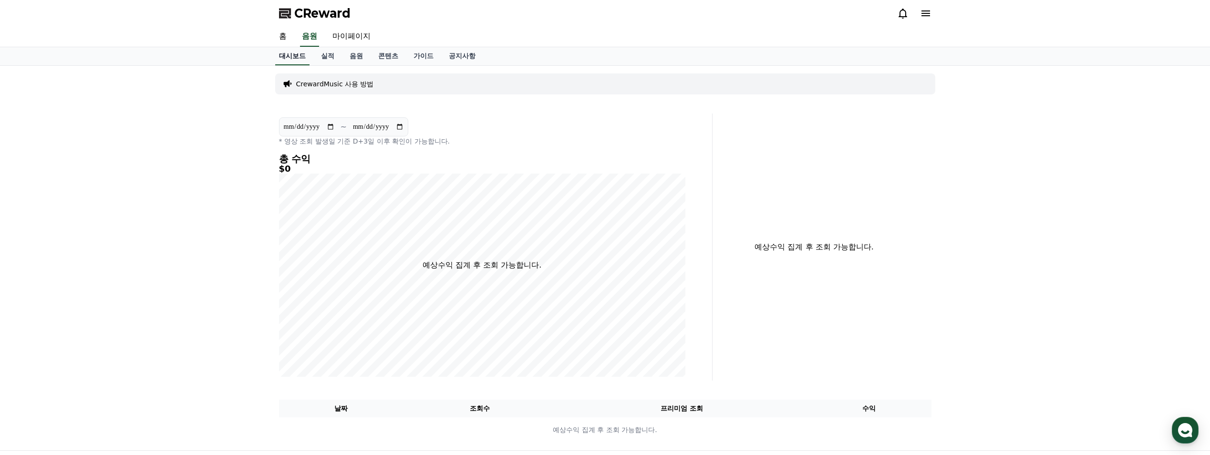
click at [289, 59] on link "대시보드" at bounding box center [292, 56] width 34 height 18
click at [330, 58] on link "실적" at bounding box center [327, 56] width 29 height 18
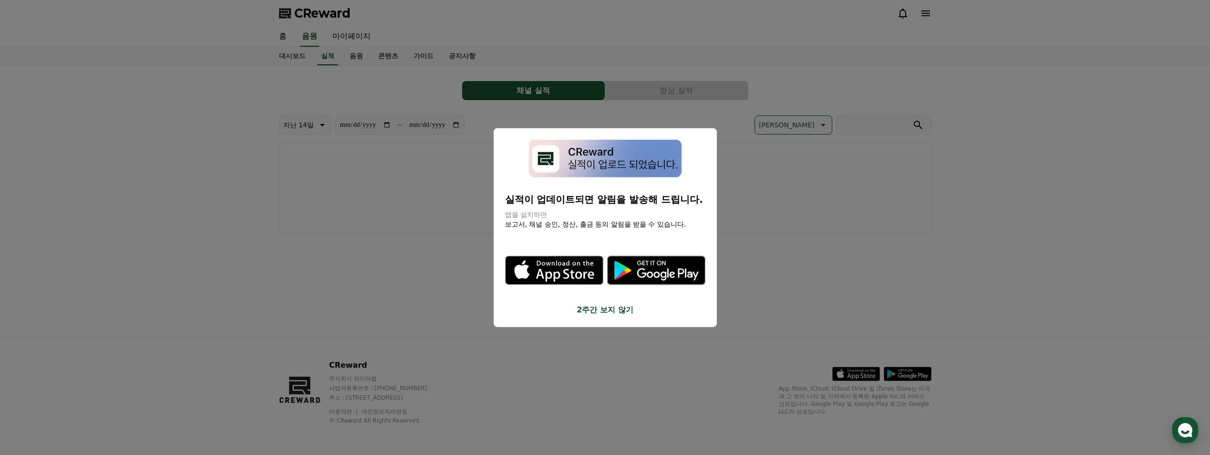
click at [610, 304] on button "2주간 보지 않기" at bounding box center [605, 309] width 200 height 11
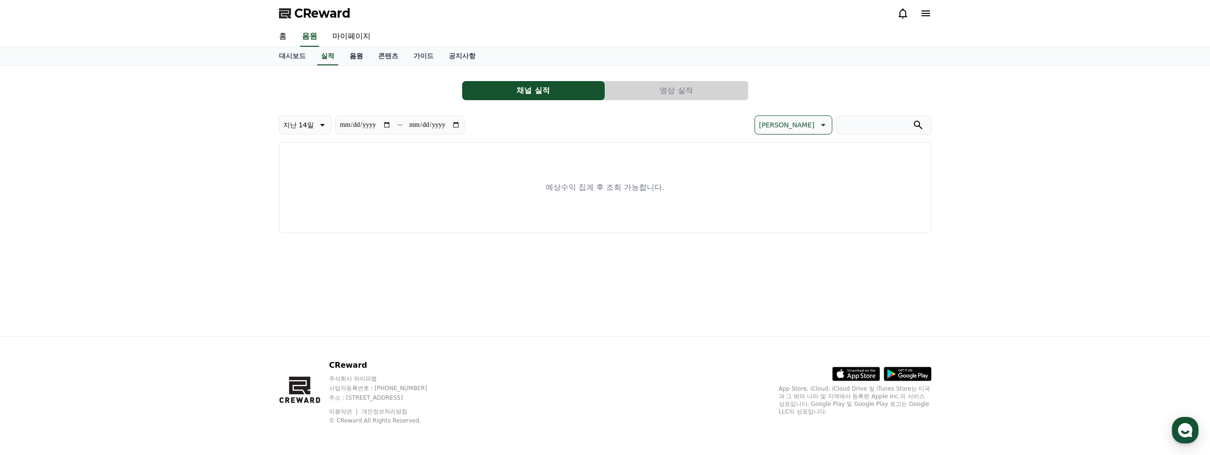
click at [359, 57] on link "음원" at bounding box center [356, 56] width 29 height 18
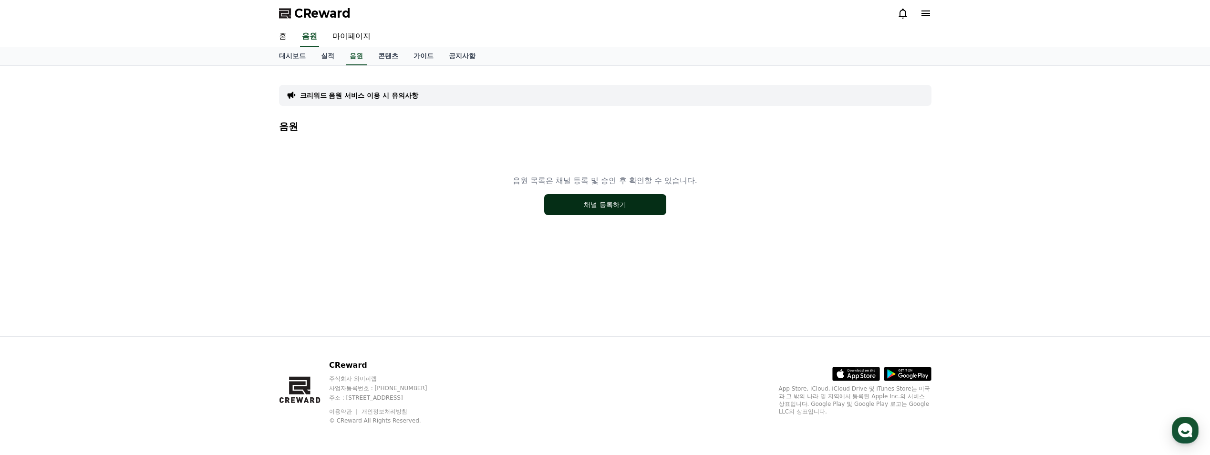
click at [599, 207] on button "채널 등록하기" at bounding box center [605, 204] width 122 height 21
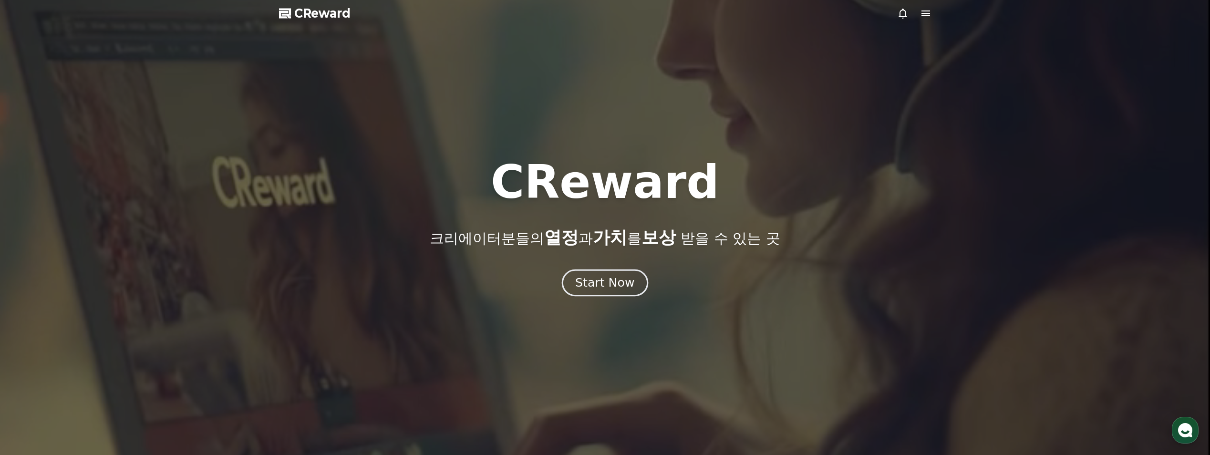
click at [588, 271] on button "Start Now" at bounding box center [605, 282] width 86 height 27
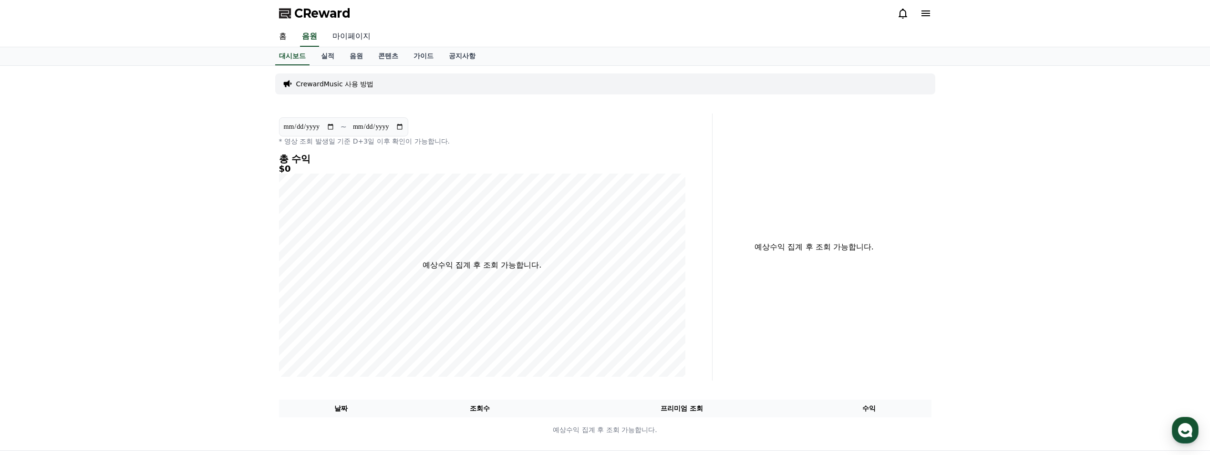
click at [355, 36] on link "마이페이지" at bounding box center [351, 37] width 53 height 20
select select "**********"
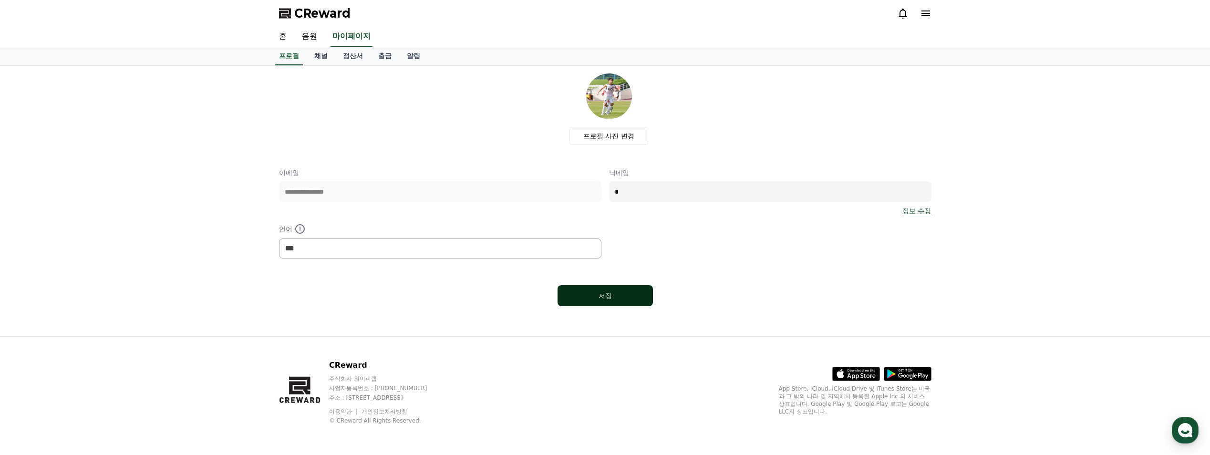
click at [586, 287] on button "저장" at bounding box center [604, 295] width 95 height 21
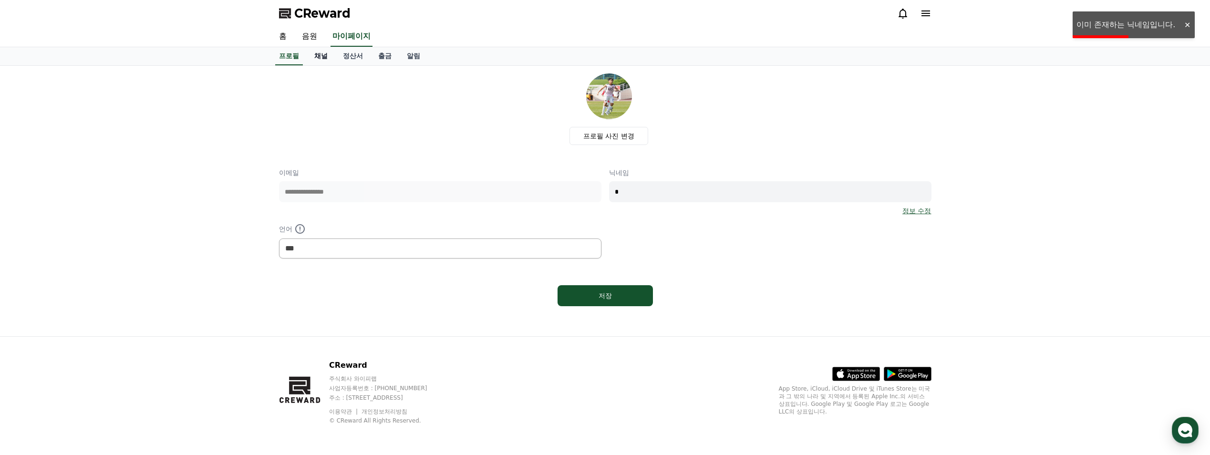
click at [320, 52] on link "채널" at bounding box center [321, 56] width 29 height 18
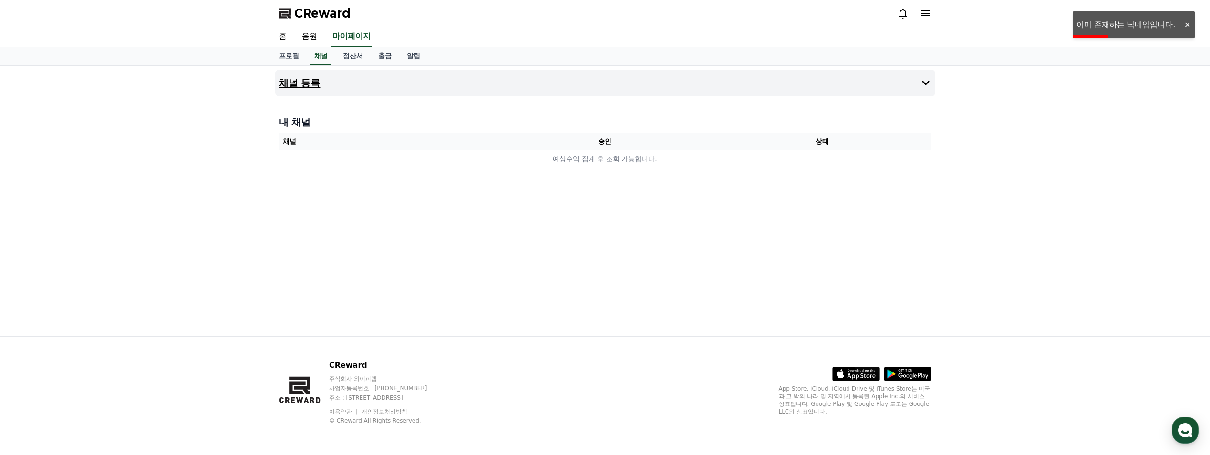
click at [313, 79] on h4 "채널 등록" at bounding box center [299, 83] width 41 height 10
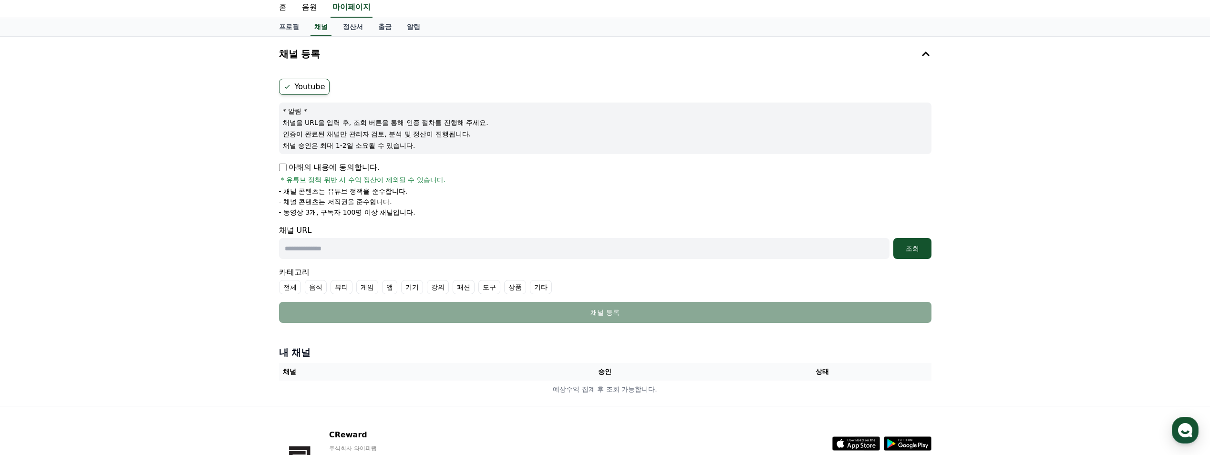
scroll to position [48, 0]
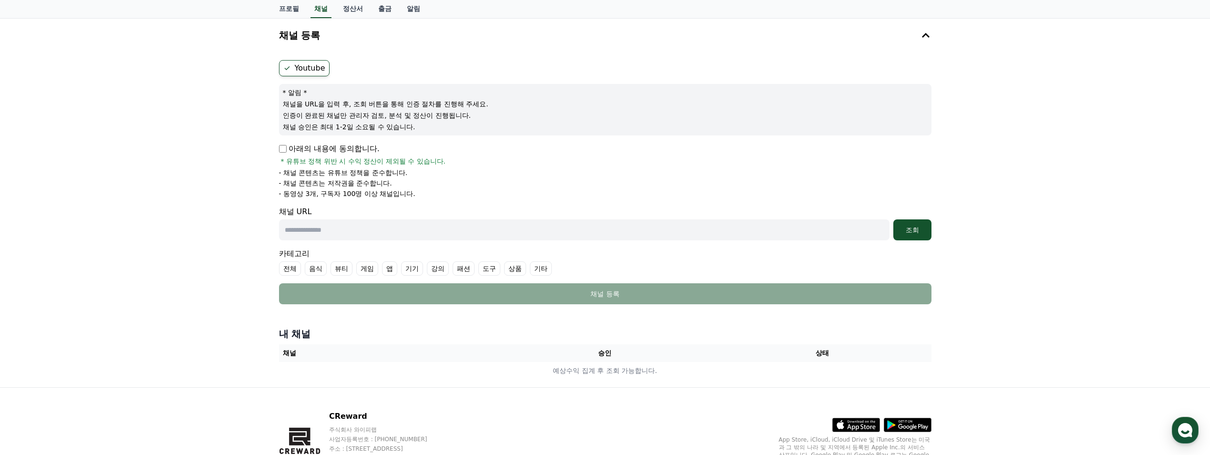
paste input "**********"
type input "**********"
click at [919, 231] on div "조회" at bounding box center [912, 230] width 31 height 10
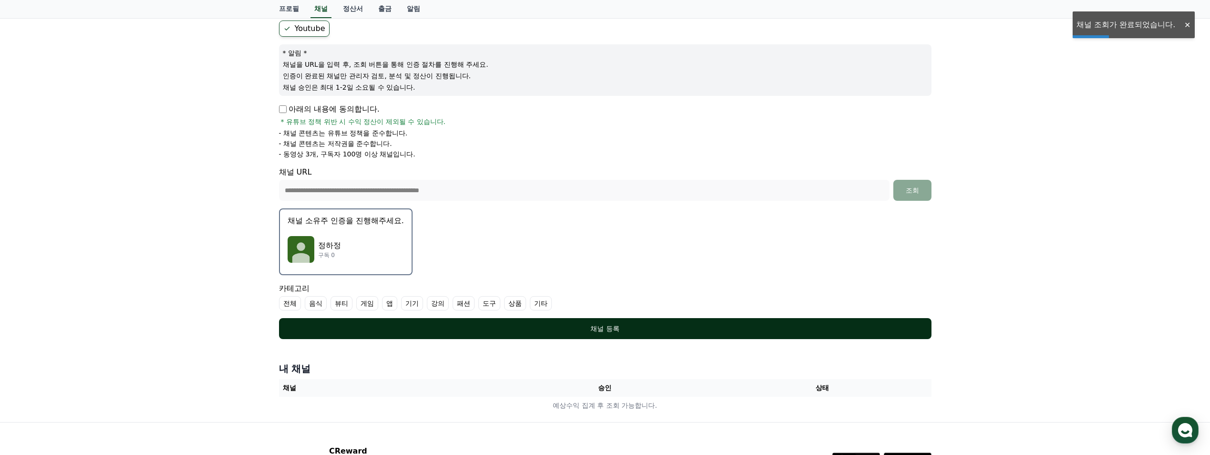
scroll to position [143, 0]
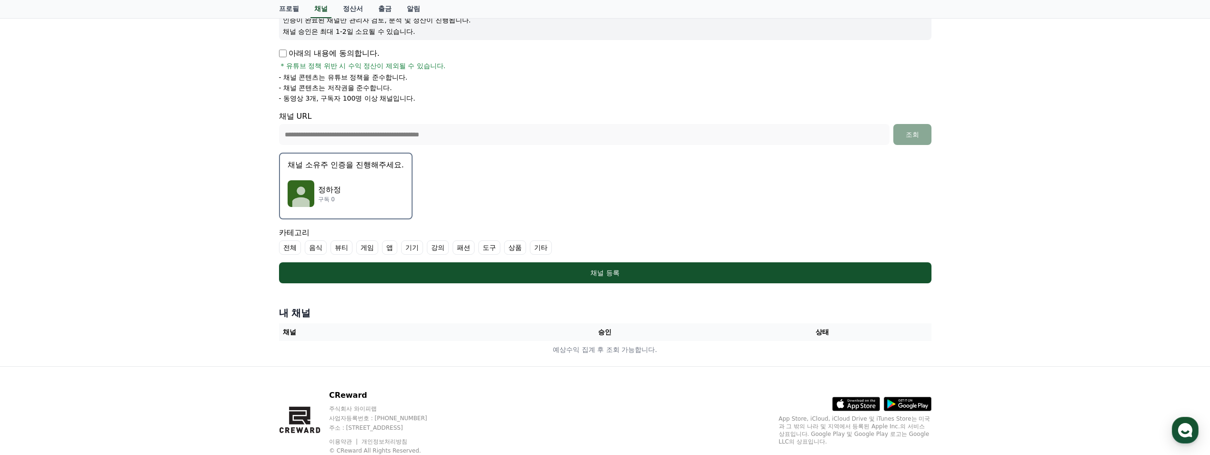
click at [371, 194] on div "정하정 구독 0" at bounding box center [346, 194] width 116 height 38
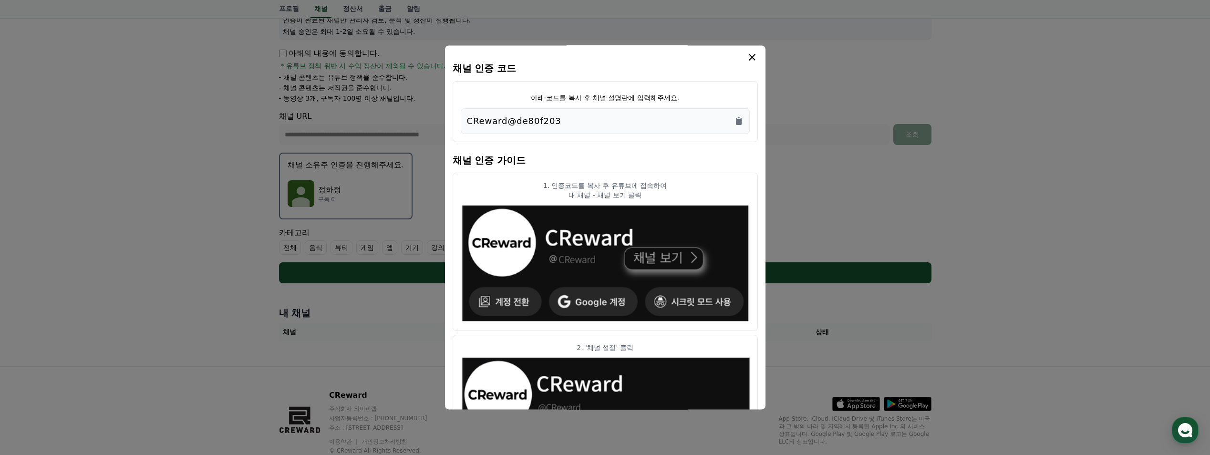
scroll to position [0, 0]
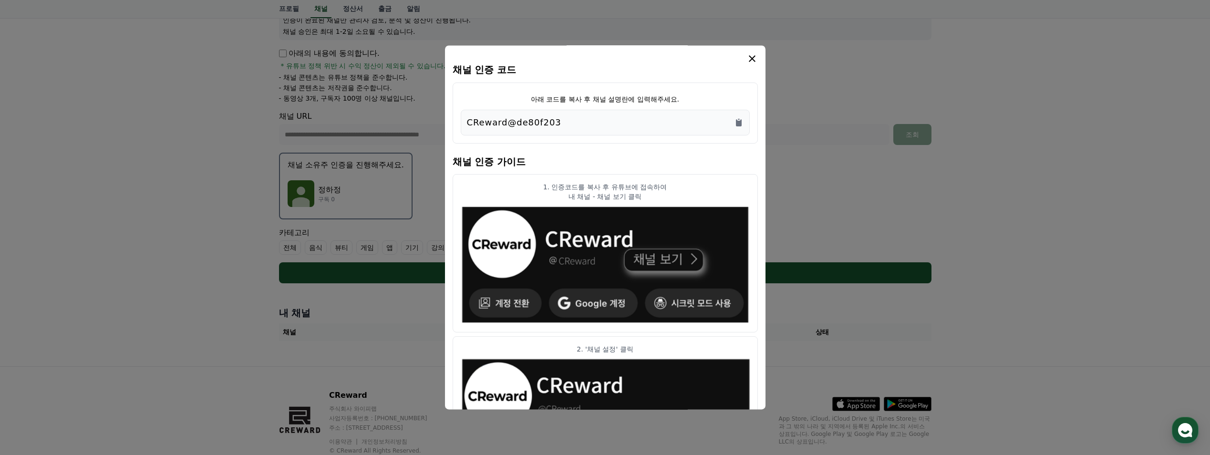
drag, startPoint x: 569, startPoint y: 120, endPoint x: 536, endPoint y: 121, distance: 32.4
click at [536, 121] on div "CReward@de80f203" at bounding box center [605, 122] width 277 height 13
click at [561, 124] on div "CReward@de80f203" at bounding box center [605, 122] width 277 height 13
click at [560, 124] on div "CReward@de80f203" at bounding box center [605, 122] width 277 height 13
drag, startPoint x: 466, startPoint y: 121, endPoint x: 556, endPoint y: 132, distance: 90.3
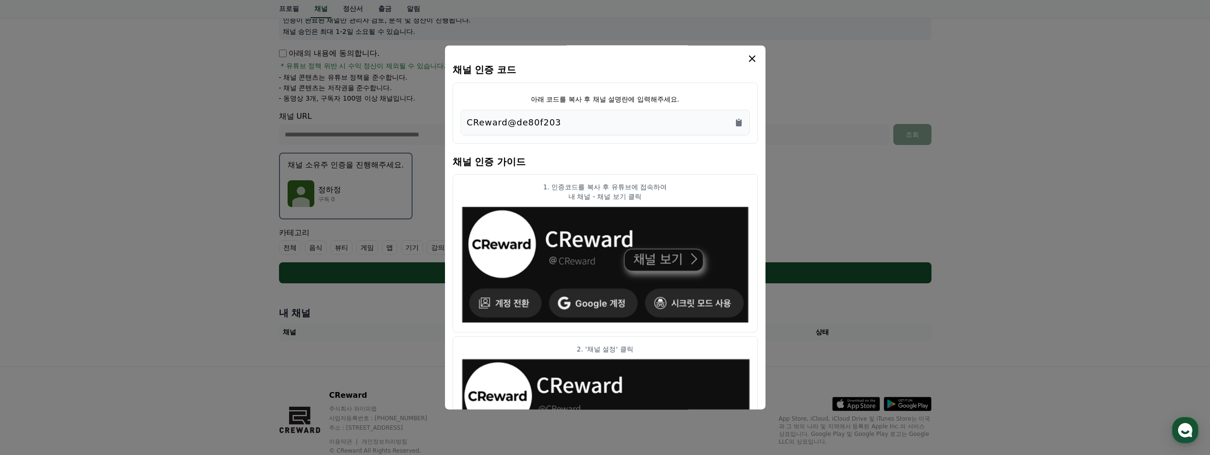
click at [556, 132] on div "CReward@de80f203" at bounding box center [605, 123] width 289 height 26
drag, startPoint x: 556, startPoint y: 132, endPoint x: 534, endPoint y: 119, distance: 25.0
copy p "CReward@de80f203"
click at [749, 56] on icon "modal" at bounding box center [751, 58] width 11 height 11
click at [672, 152] on h4 "채널 인증 가이드" at bounding box center [605, 160] width 305 height 27
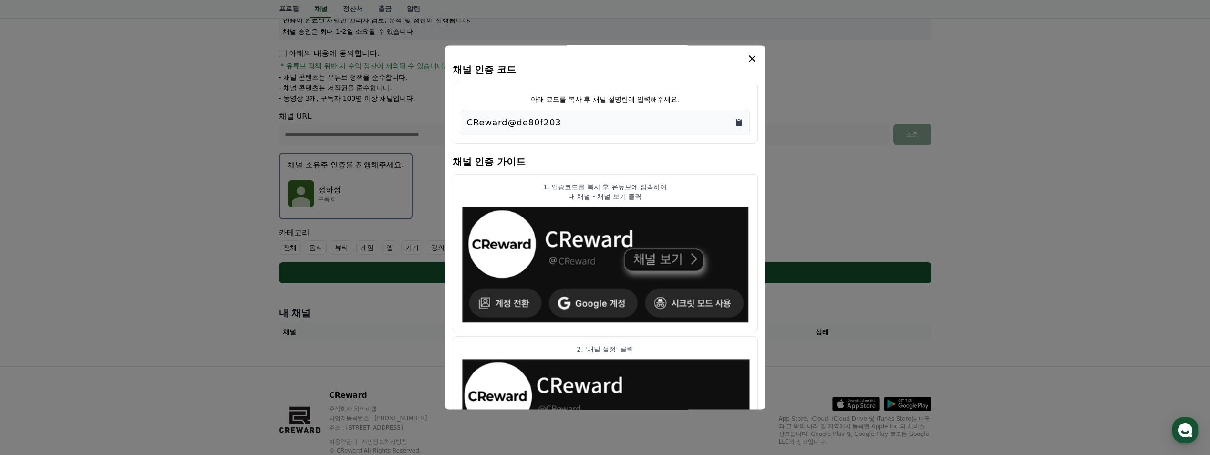
click at [740, 123] on icon "Copy to clipboard" at bounding box center [739, 122] width 6 height 7
click at [749, 53] on icon "modal" at bounding box center [751, 58] width 11 height 11
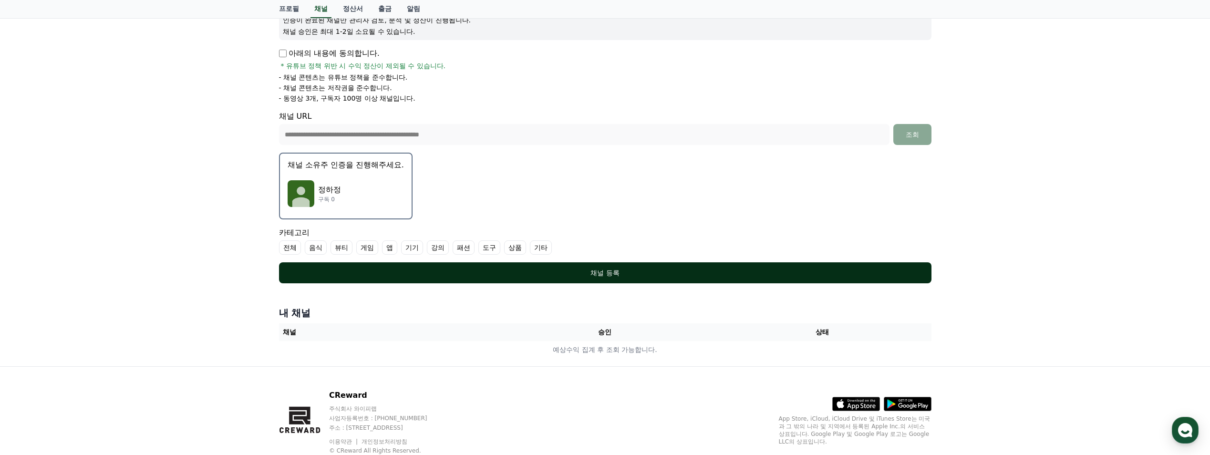
click at [627, 268] on button "채널 등록" at bounding box center [605, 272] width 652 height 21
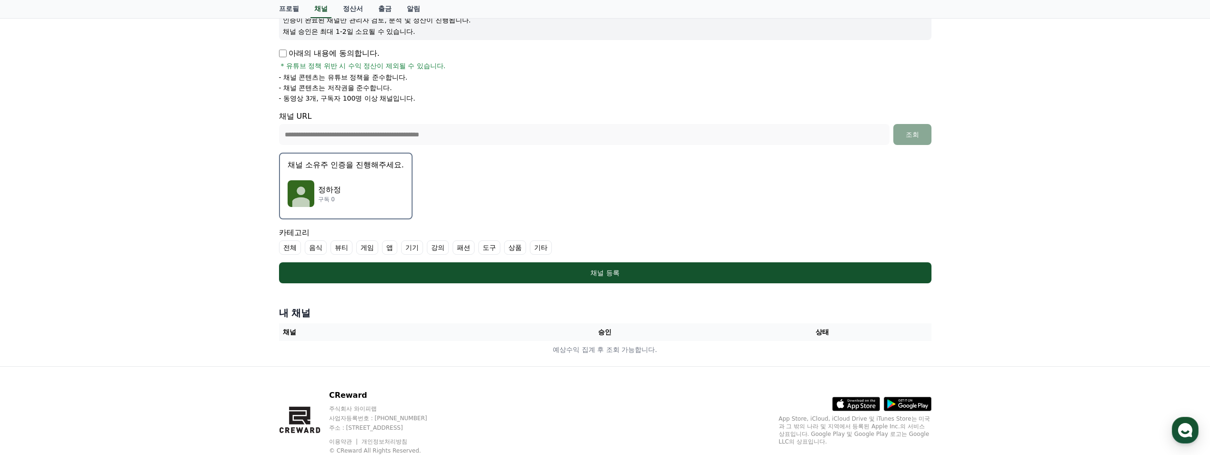
click at [297, 248] on label "전체" at bounding box center [290, 247] width 22 height 14
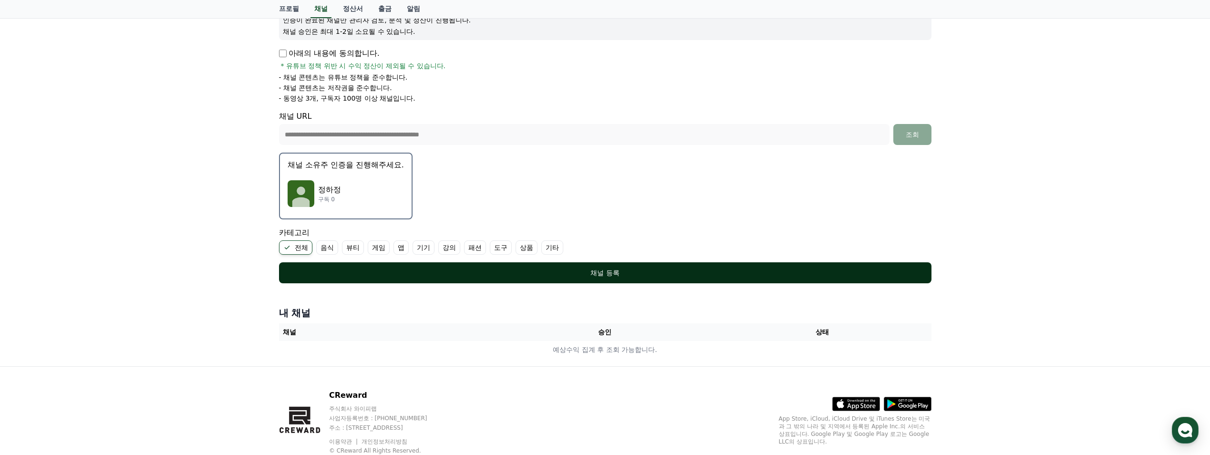
click at [520, 273] on div "채널 등록" at bounding box center [605, 273] width 614 height 10
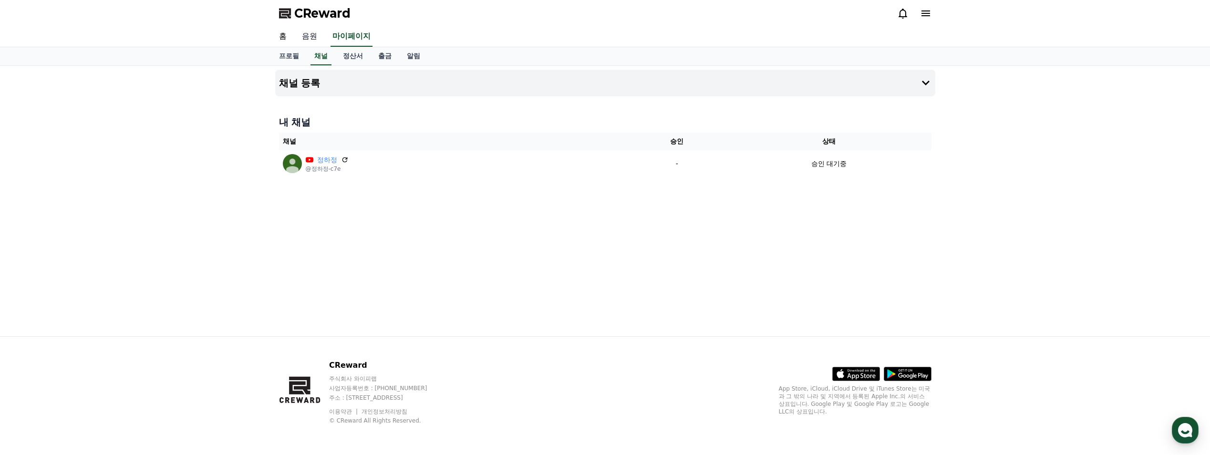
click at [316, 35] on link "음원" at bounding box center [309, 37] width 31 height 20
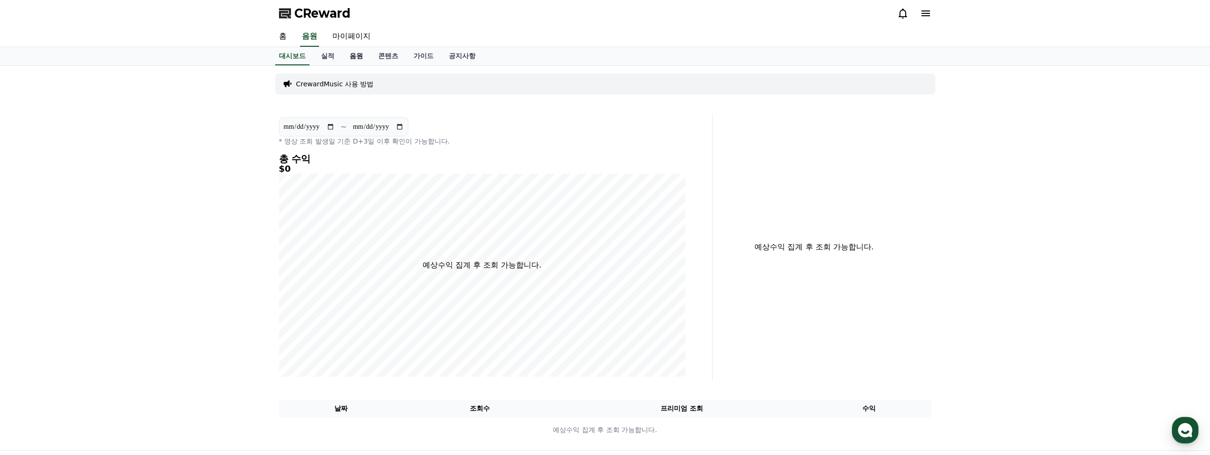
click at [352, 52] on link "음원" at bounding box center [356, 56] width 29 height 18
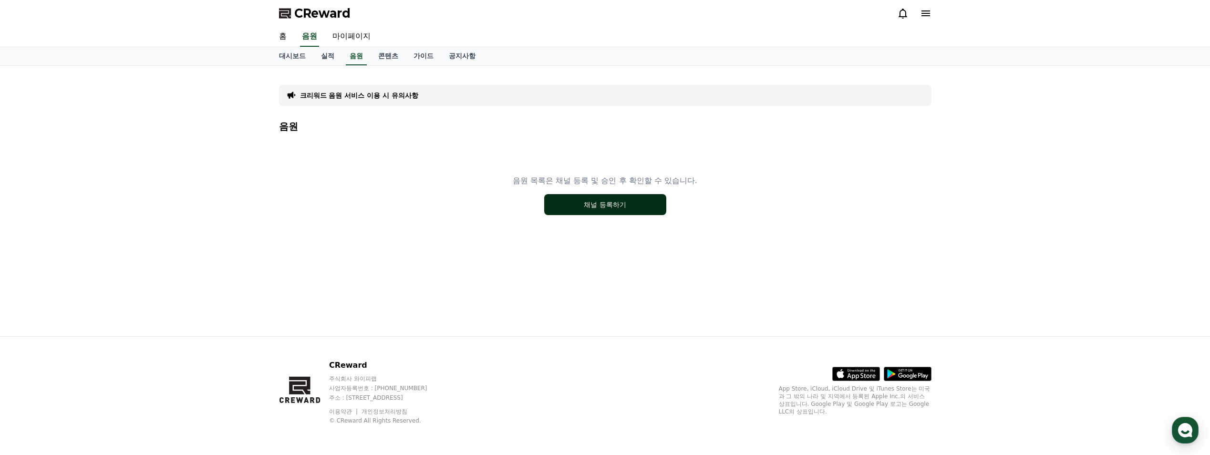
click at [577, 204] on button "채널 등록하기" at bounding box center [605, 204] width 122 height 21
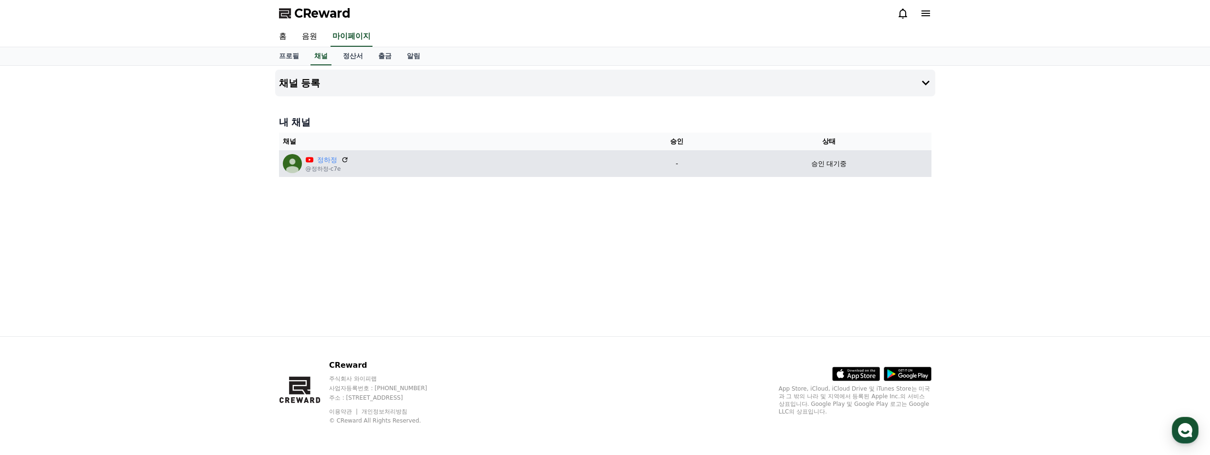
click at [350, 166] on div "정하정 @정하정-c7e" at bounding box center [453, 163] width 340 height 19
click at [347, 160] on icon at bounding box center [344, 159] width 9 height 9
click at [337, 168] on p "@정하정-c7e" at bounding box center [327, 169] width 43 height 8
click at [366, 170] on div "정하정 @정하정-c7e" at bounding box center [453, 163] width 340 height 19
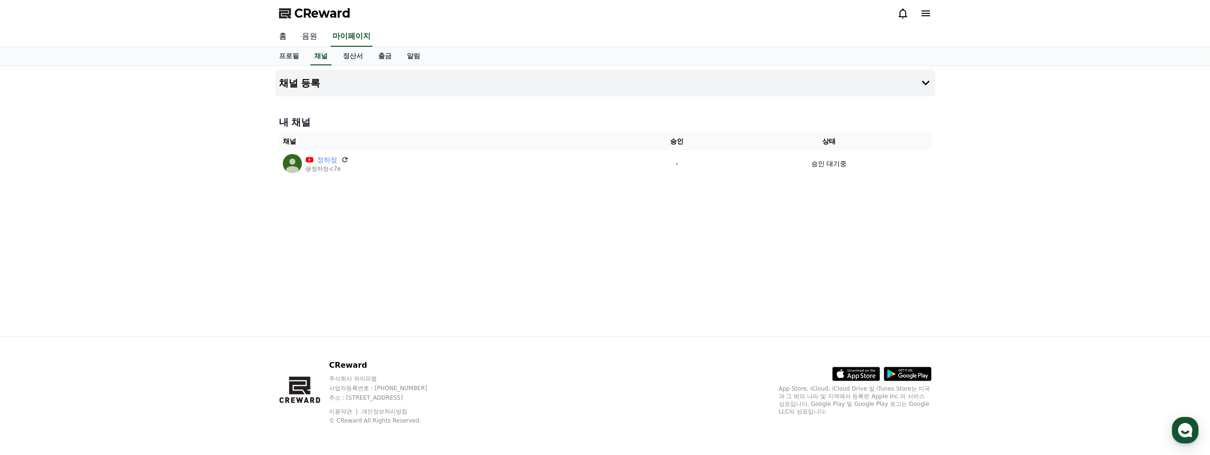
click at [314, 33] on link "음원" at bounding box center [309, 37] width 31 height 20
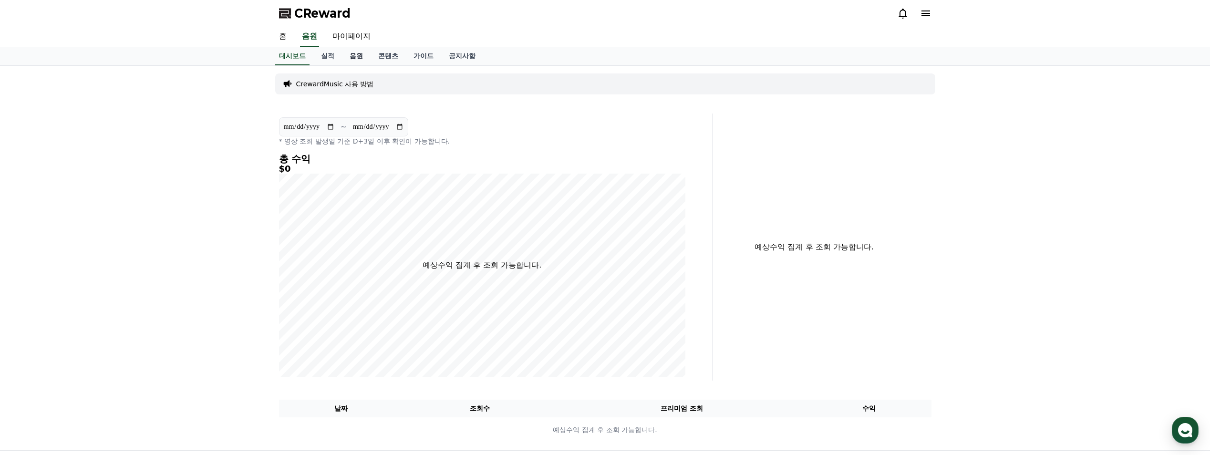
click at [357, 57] on link "음원" at bounding box center [356, 56] width 29 height 18
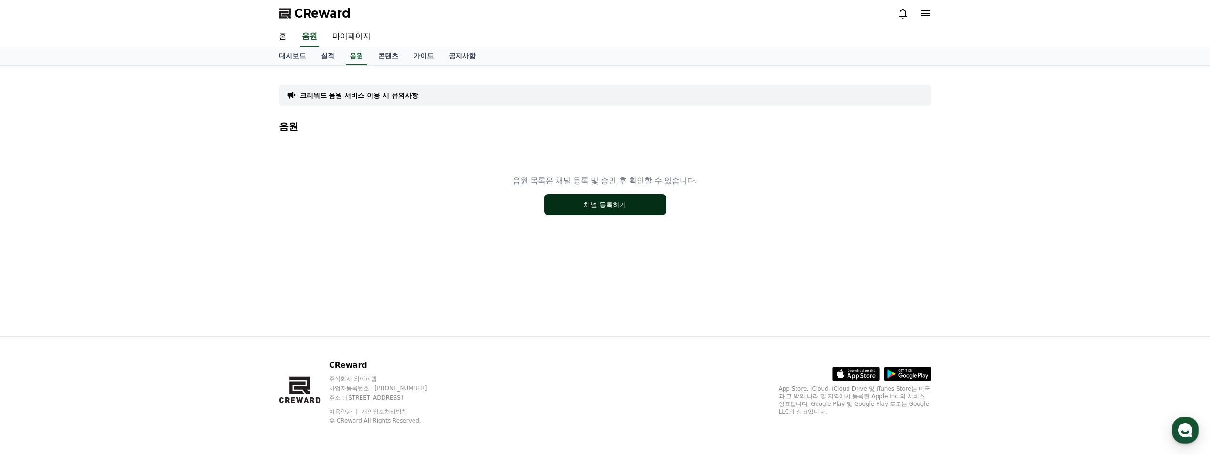
click at [580, 200] on button "채널 등록하기" at bounding box center [605, 204] width 122 height 21
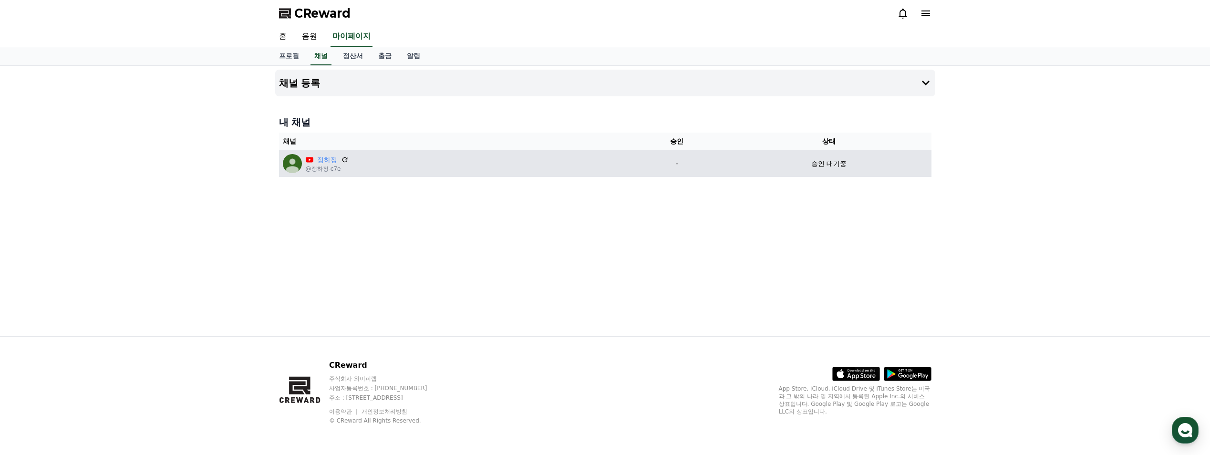
click at [818, 172] on td "승인 대기중" at bounding box center [829, 163] width 205 height 27
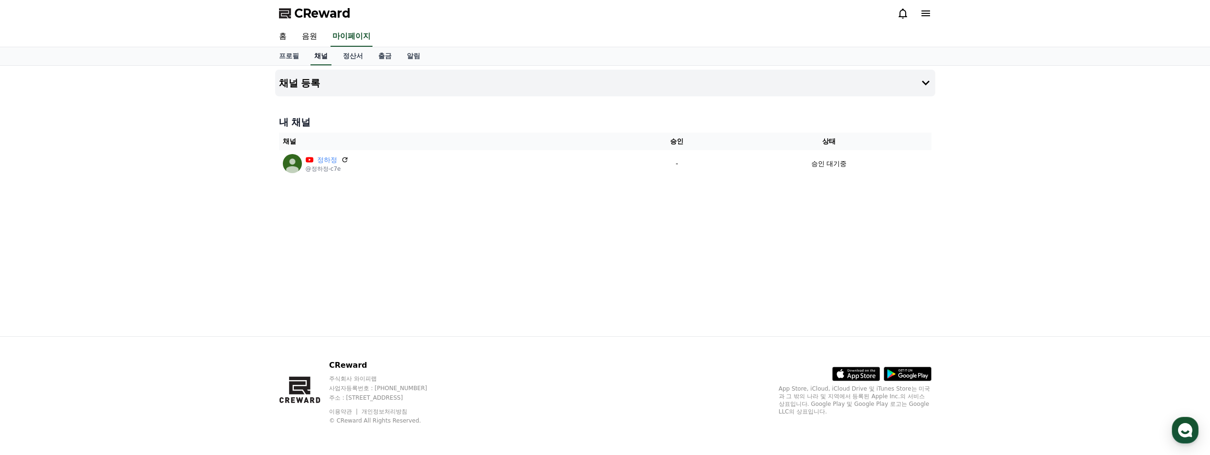
click at [322, 57] on link "채널" at bounding box center [320, 56] width 21 height 18
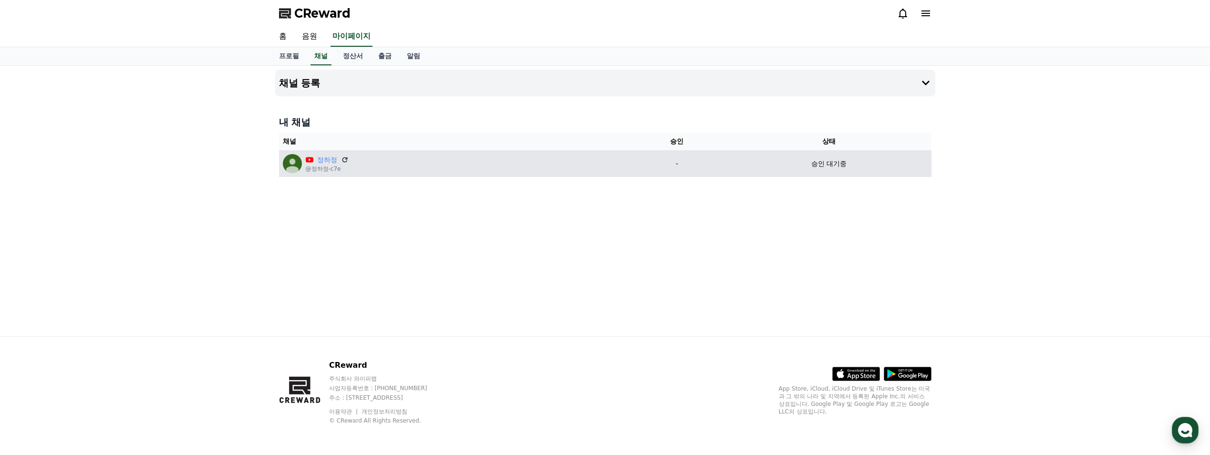
click at [327, 165] on p "@정하정-c7e" at bounding box center [327, 169] width 43 height 8
click at [345, 160] on icon at bounding box center [344, 159] width 9 height 9
